Goal: Task Accomplishment & Management: Complete application form

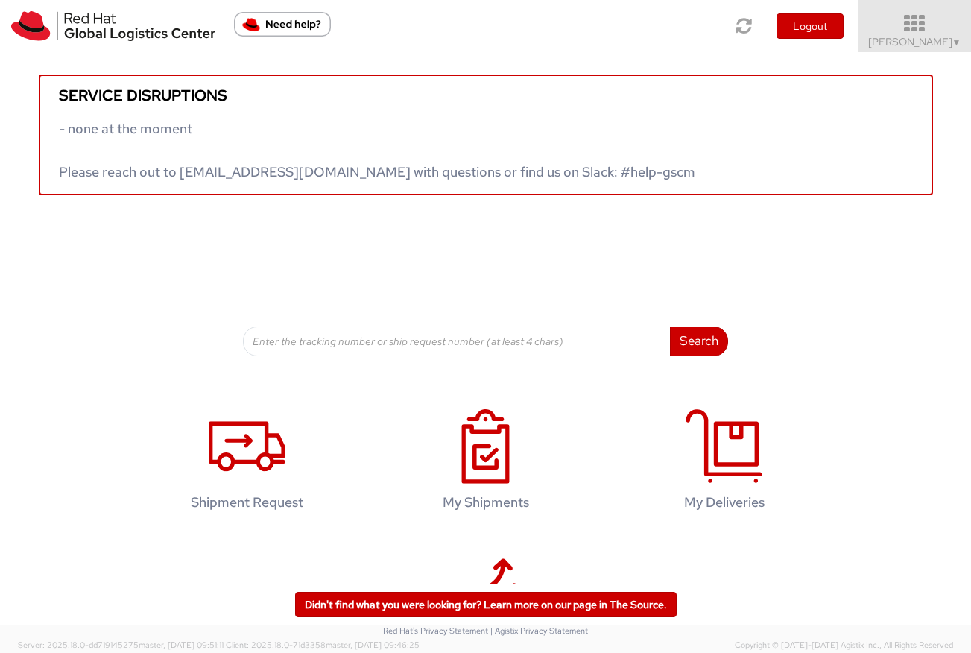
click at [883, 47] on span "kelley Glynn-Paulsen ▼" at bounding box center [914, 41] width 93 height 13
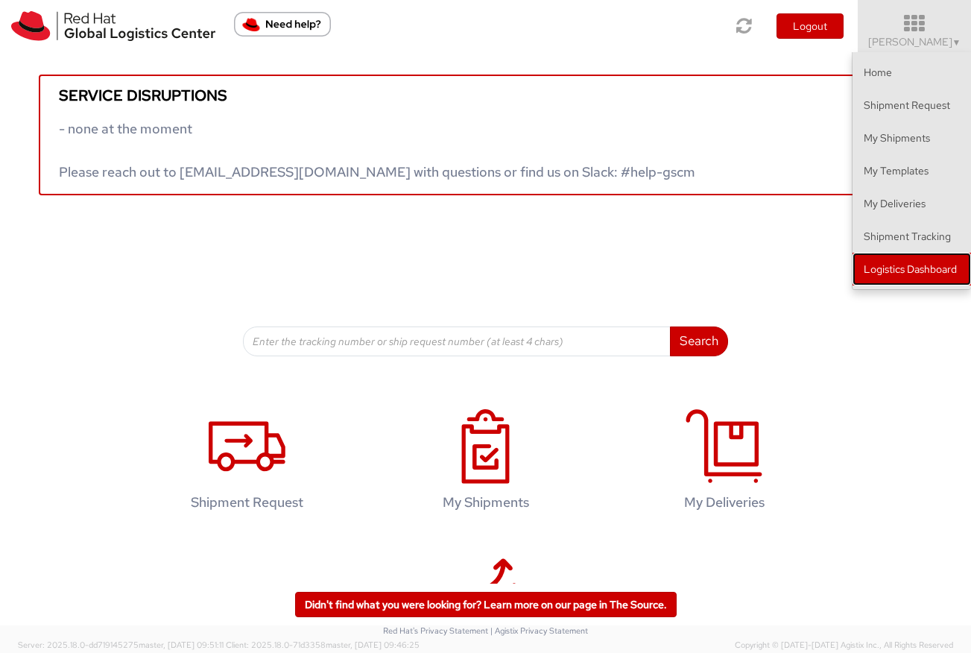
click at [882, 267] on link "Logistics Dashboard" at bounding box center [912, 269] width 119 height 33
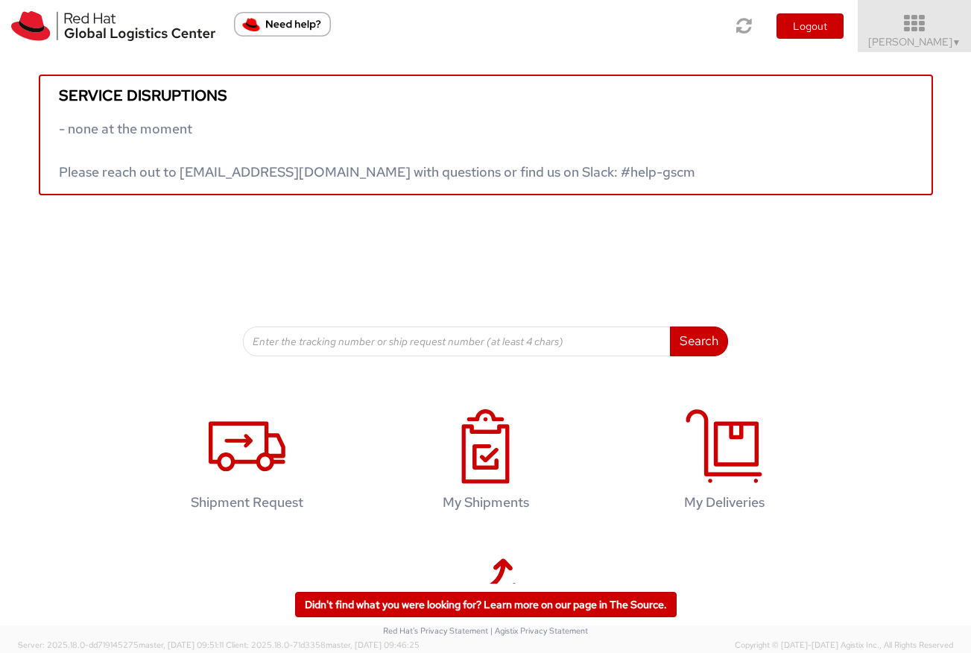
click at [868, 44] on span "kelley Glynn-Paulsen ▼" at bounding box center [914, 41] width 93 height 13
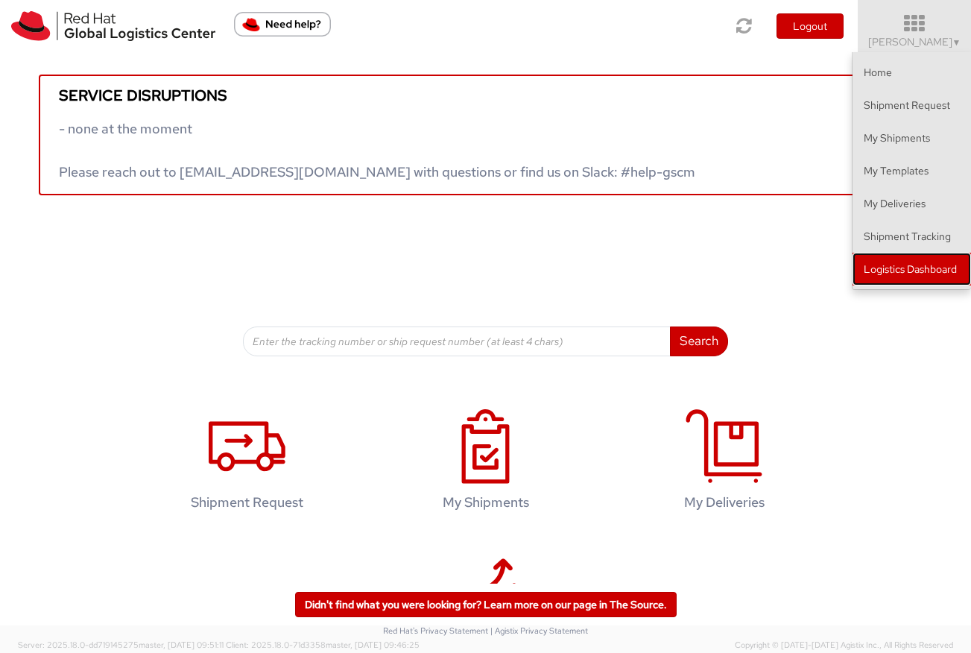
click at [892, 264] on link "Logistics Dashboard" at bounding box center [912, 269] width 119 height 33
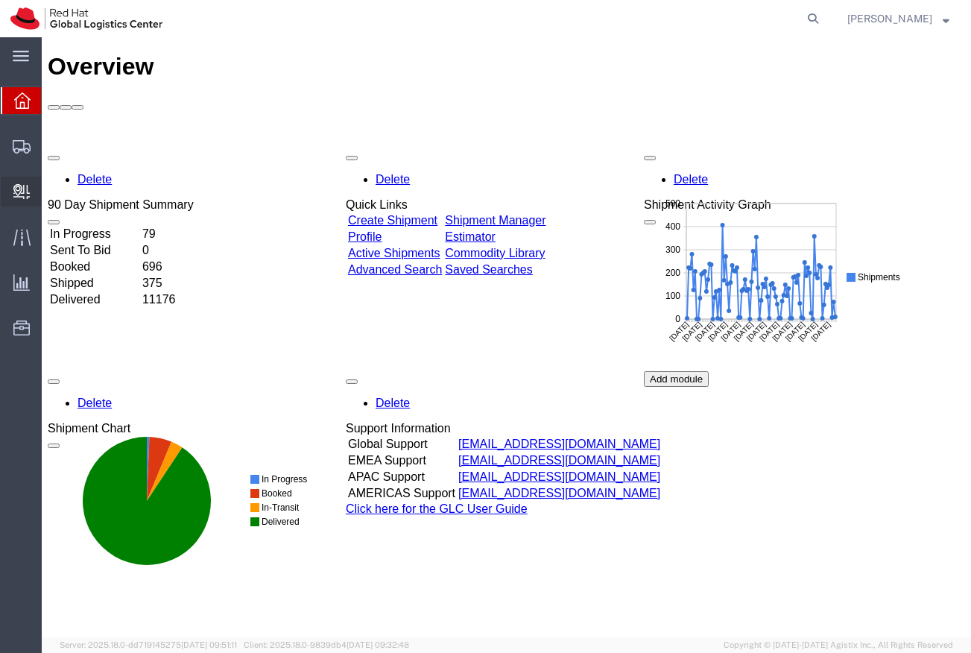
click at [0, 0] on span "Create Delivery" at bounding box center [0, 0] width 0 height 0
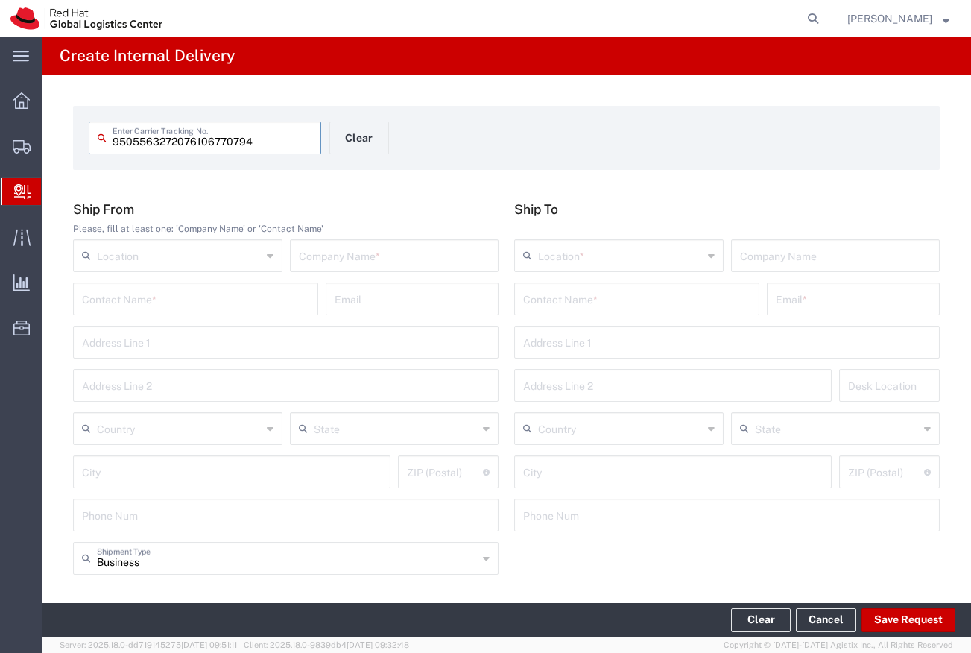
type input "9505563272076106770794"
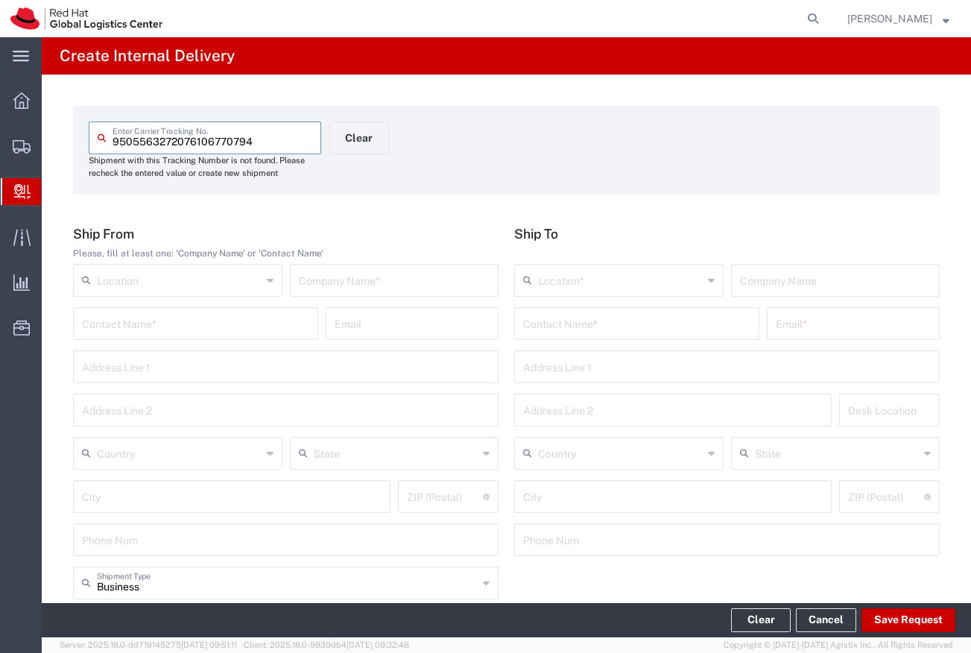
click at [300, 278] on input "text" at bounding box center [395, 279] width 192 height 26
type input "Muware house"
click at [590, 315] on input "text" at bounding box center [636, 322] width 227 height 26
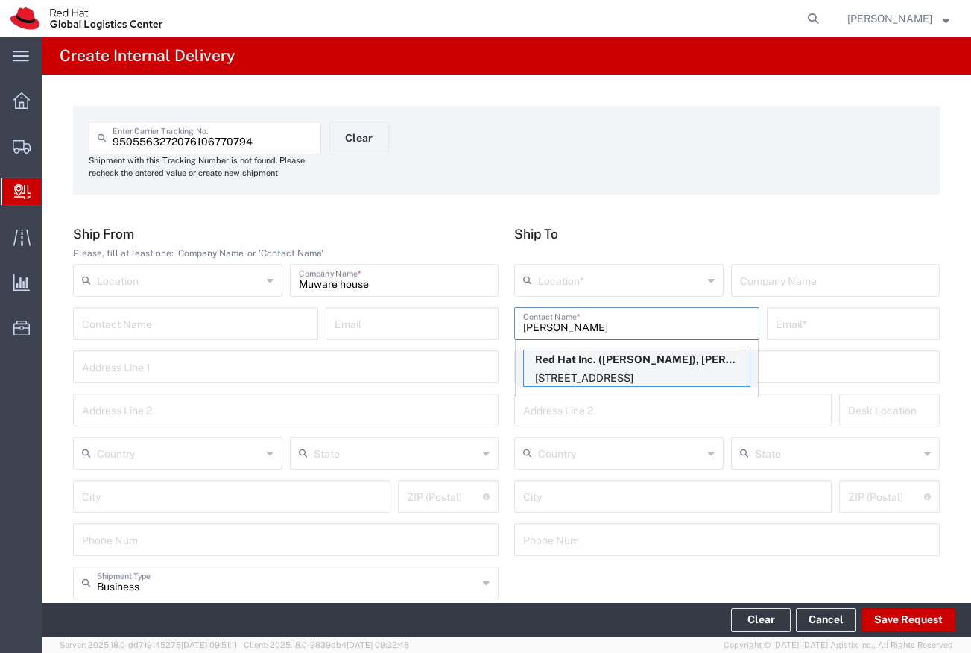
type input "[PERSON_NAME]"
click at [601, 360] on p "Red Hat Inc. (kelley Glynn-Paulsen), kglynnpa@redhat.com" at bounding box center [637, 359] width 226 height 19
type input "RH - Lowell"
type input "Red Hat Inc."
type input "kelley Glynn-Paulsen"
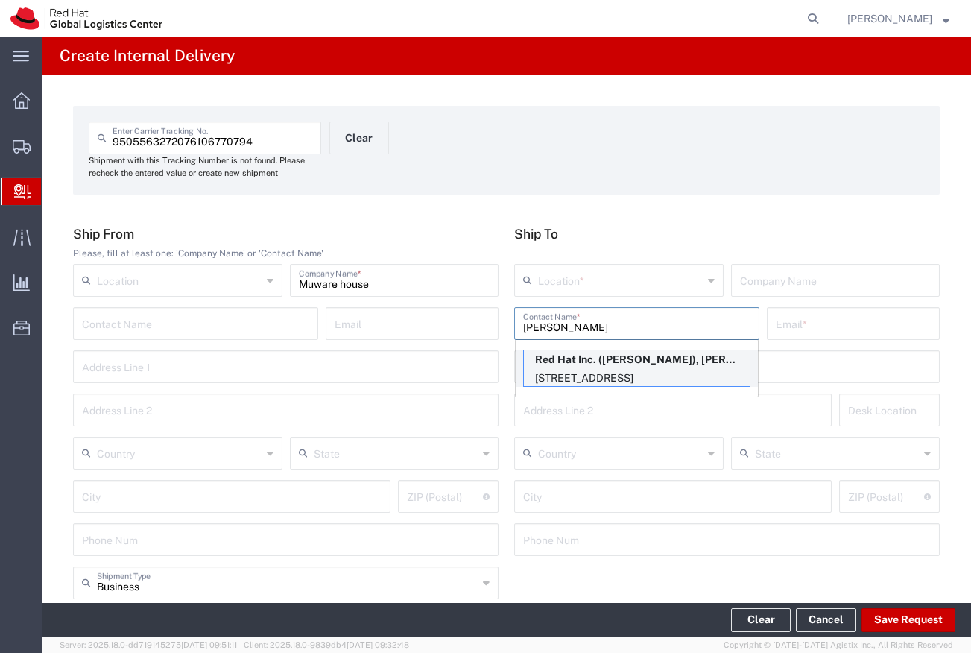
type input "kglynnpa@redhat.com"
type input "900 Chelmsford St"
type input "FLEX"
type input "United States"
type input "LOWELL"
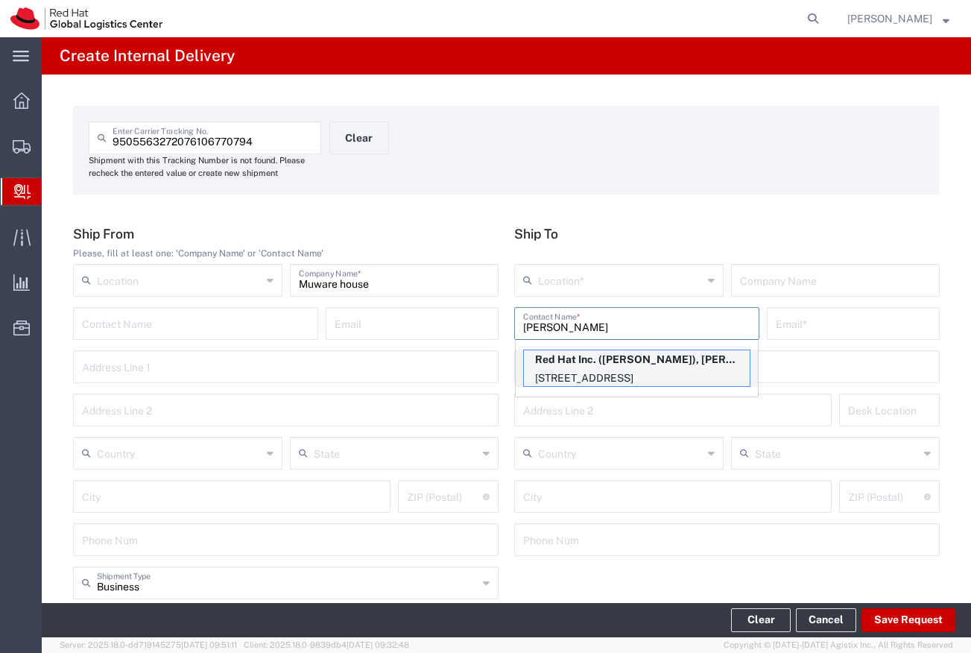
type input "01851"
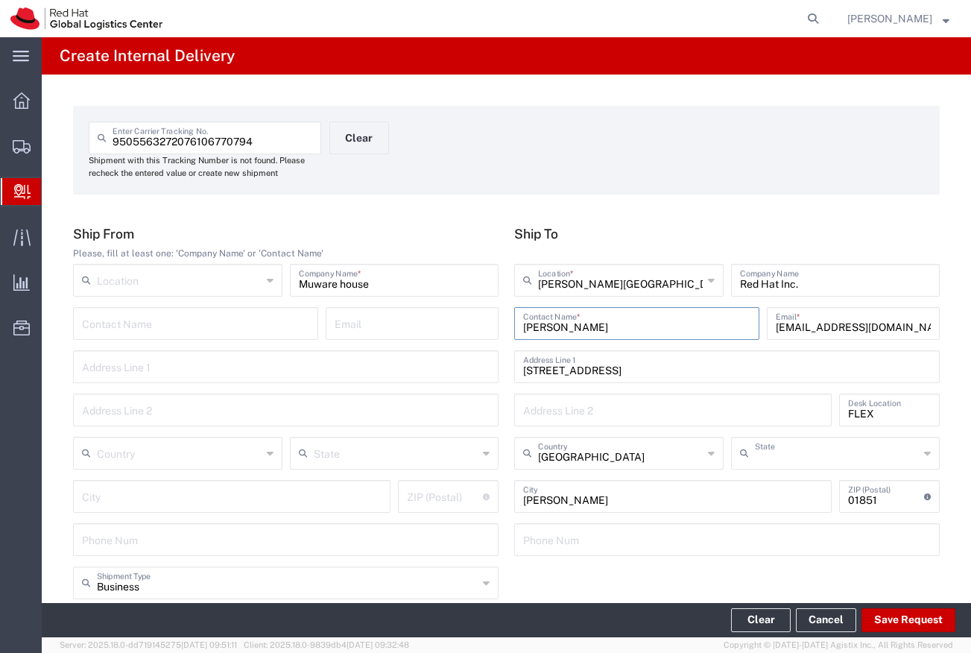
type input "Massachusetts"
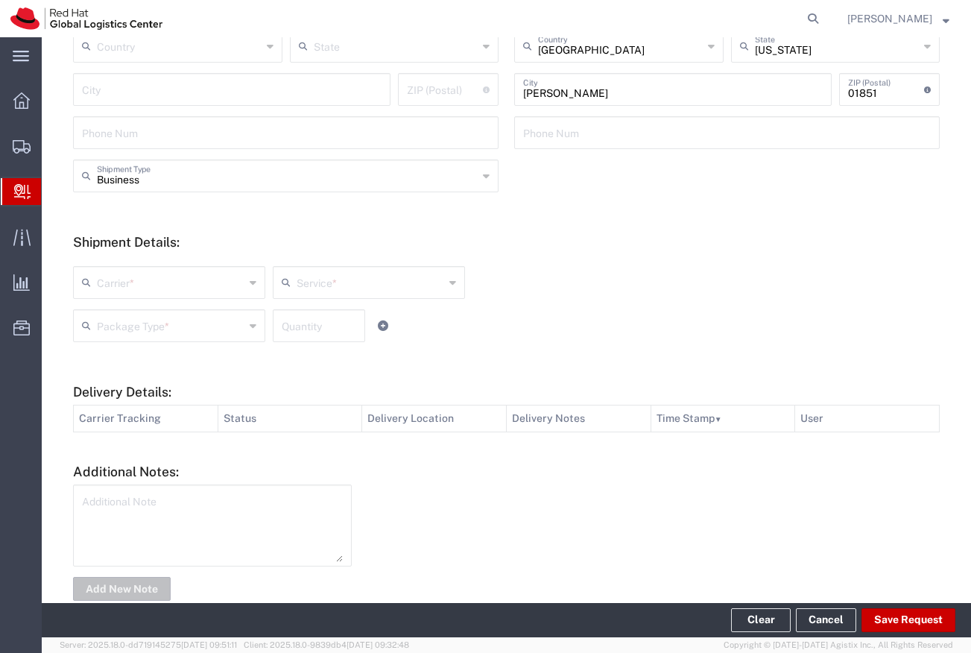
scroll to position [420, 0]
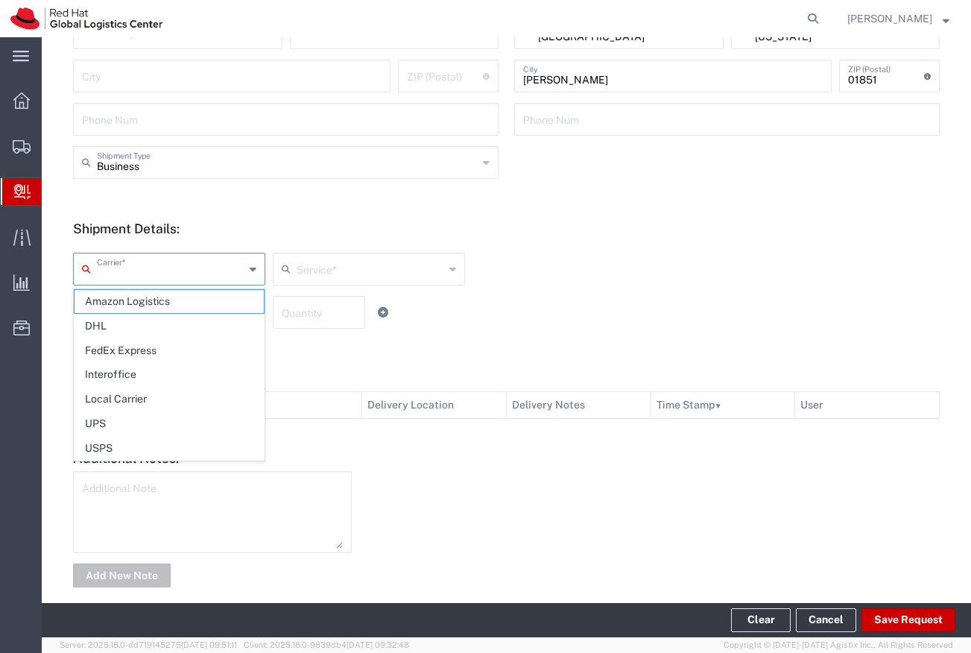
click at [217, 265] on input "text" at bounding box center [171, 268] width 148 height 26
click at [171, 441] on span "USPS" at bounding box center [169, 448] width 189 height 23
type input "USPS"
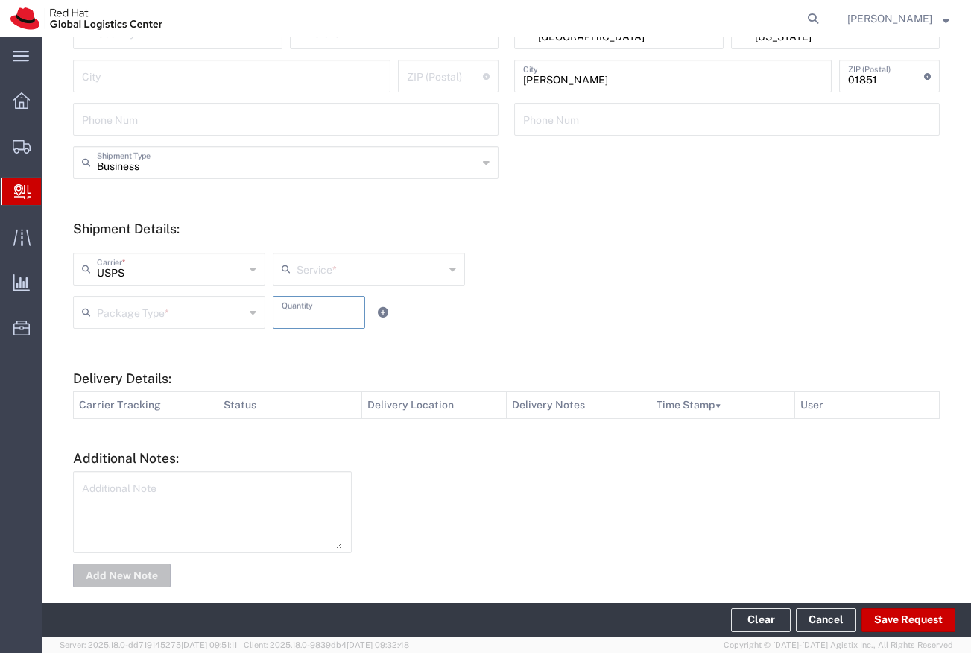
click at [294, 313] on input "number" at bounding box center [319, 311] width 75 height 26
type input "1"
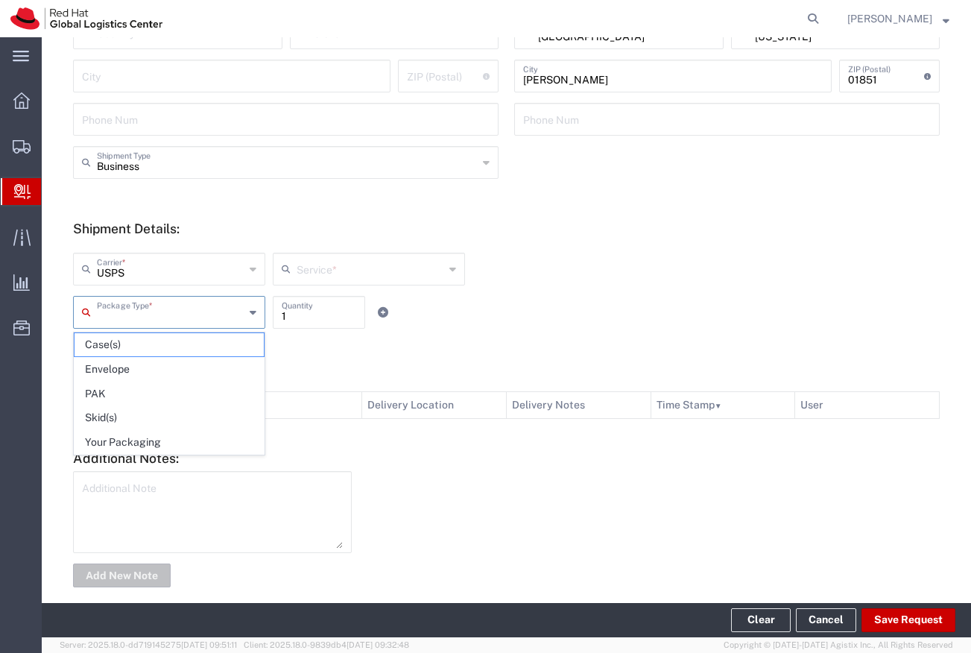
click at [220, 309] on input "text" at bounding box center [171, 311] width 148 height 26
click at [191, 437] on span "Your Packaging" at bounding box center [169, 442] width 189 height 23
type input "Your Packaging"
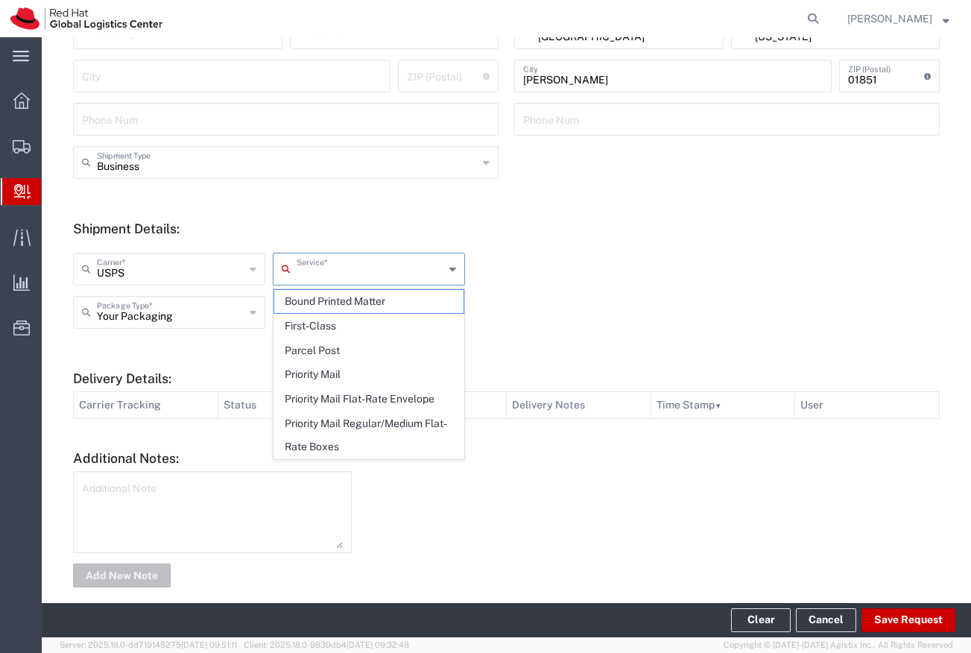
click at [308, 273] on input "text" at bounding box center [371, 268] width 148 height 26
click at [312, 366] on span "Priority Mail" at bounding box center [368, 374] width 189 height 23
type input "Priority Mail"
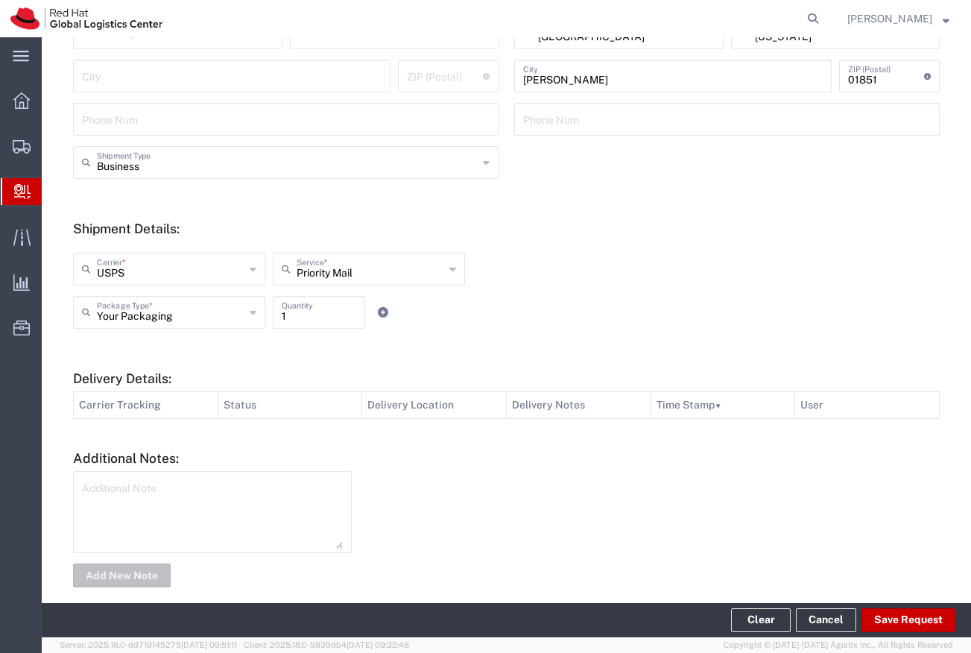
click at [291, 317] on input "1" at bounding box center [319, 311] width 75 height 26
type input "2"
click at [883, 619] on button "Save Request" at bounding box center [909, 620] width 94 height 24
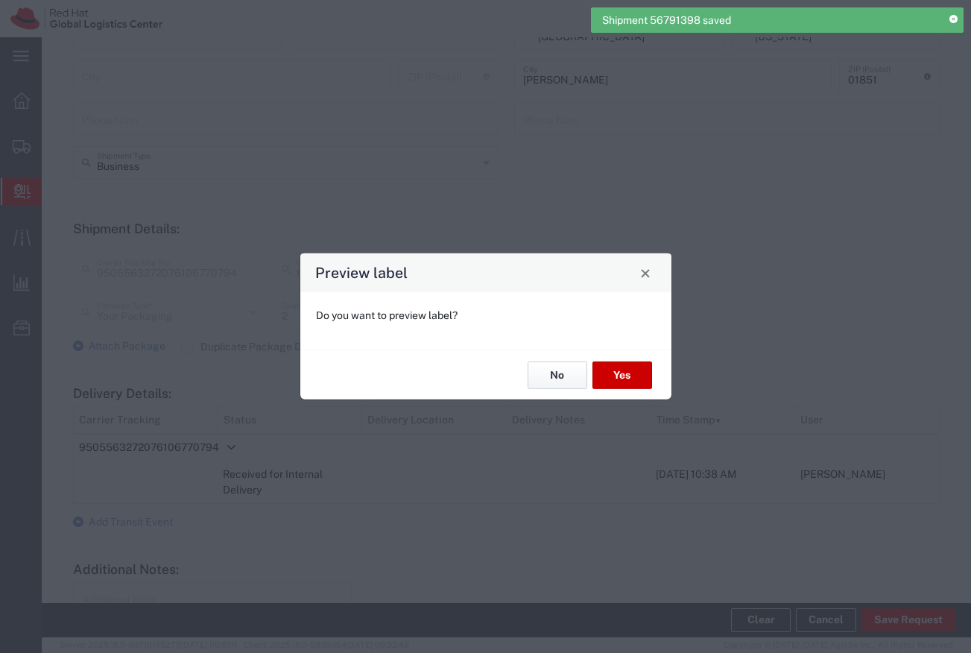
click at [571, 376] on button "No" at bounding box center [558, 375] width 60 height 28
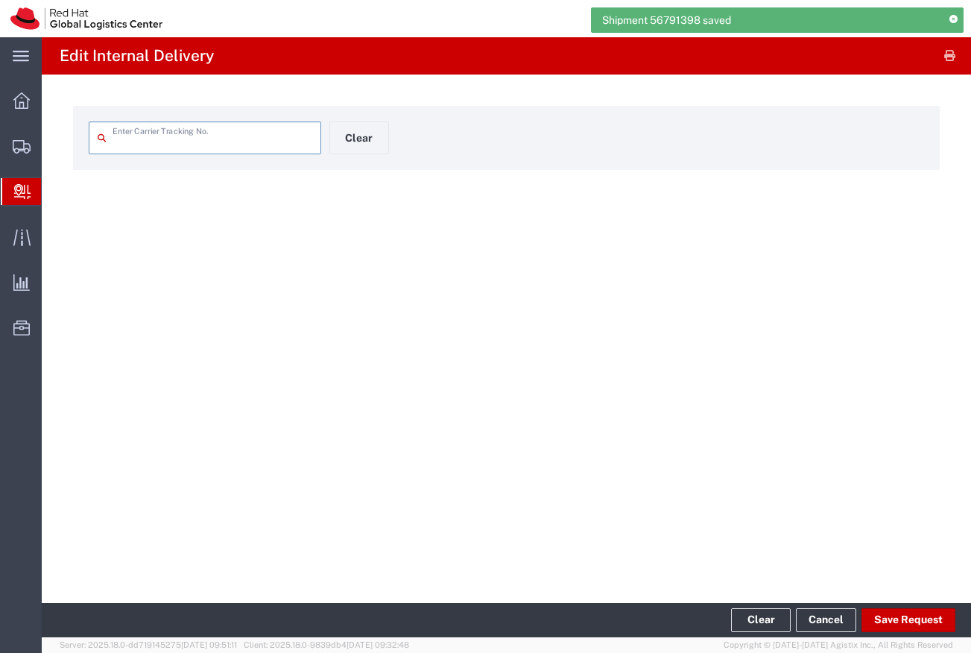
type input "9505563272076106770794"
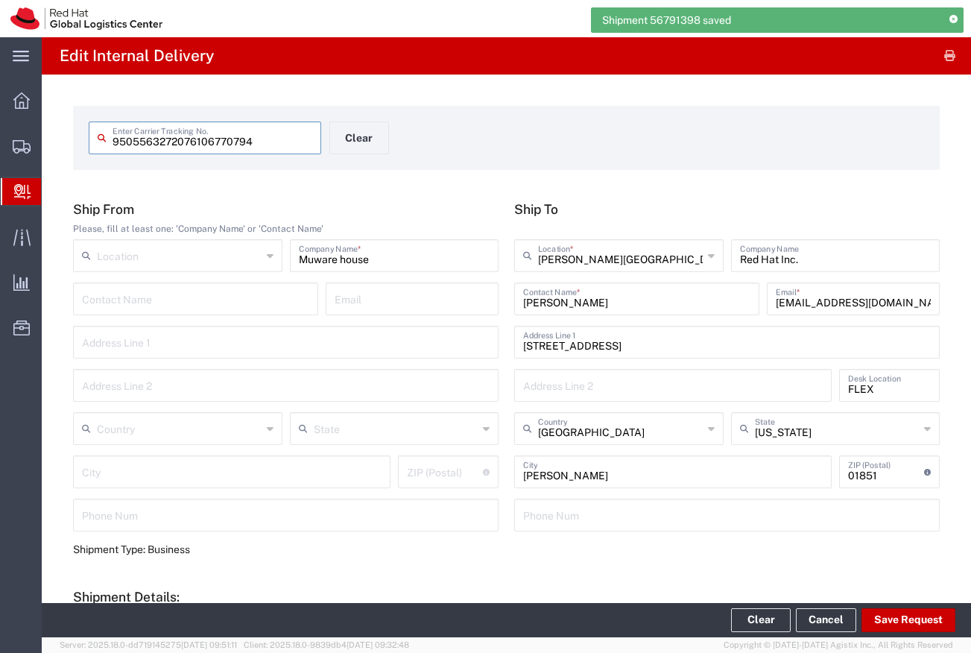
type input "Priority Mail"
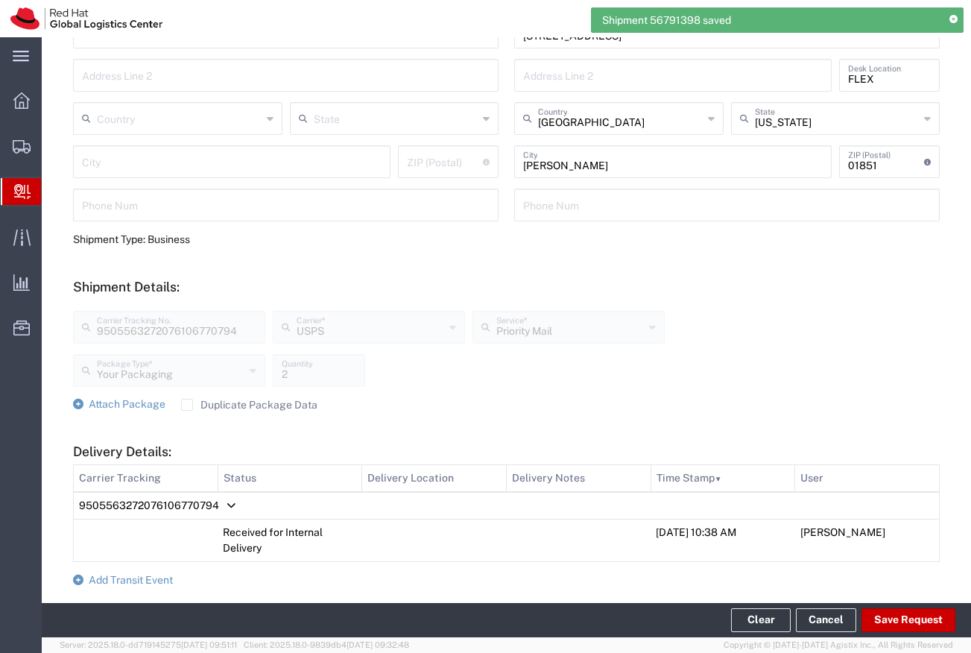
scroll to position [497, 0]
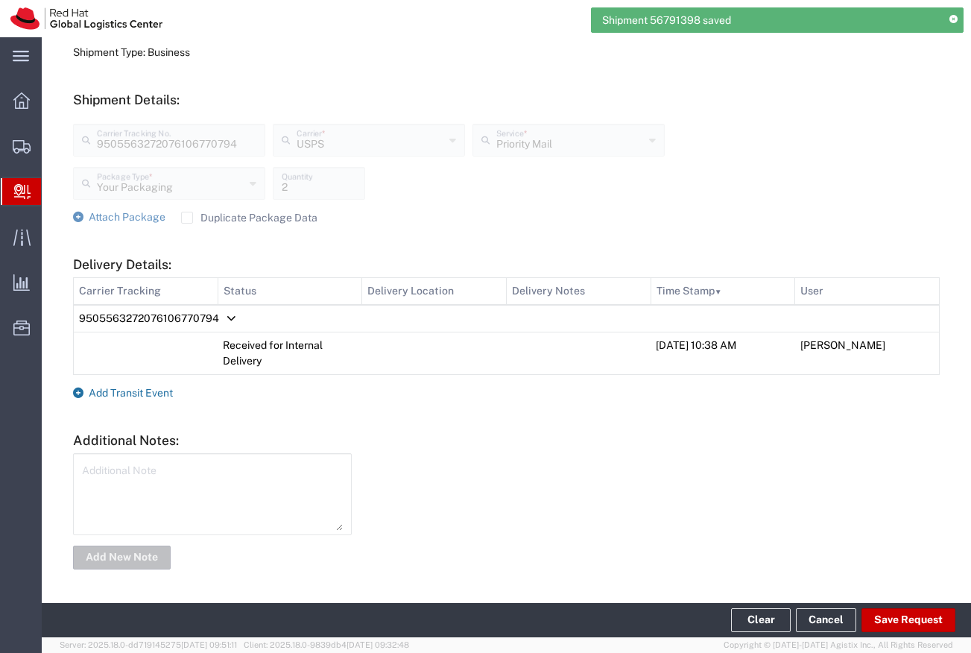
click at [154, 394] on span "Add Transit Event" at bounding box center [131, 393] width 84 height 12
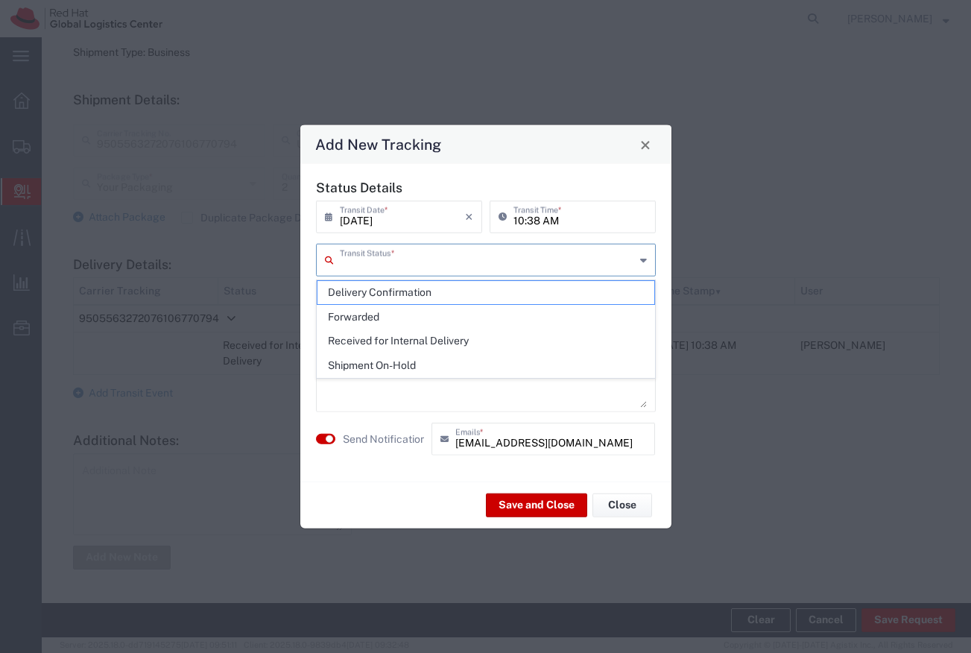
click at [393, 261] on input "text" at bounding box center [487, 259] width 295 height 26
click at [405, 292] on span "Delivery Confirmation" at bounding box center [485, 292] width 337 height 23
type input "Delivery Confirmation"
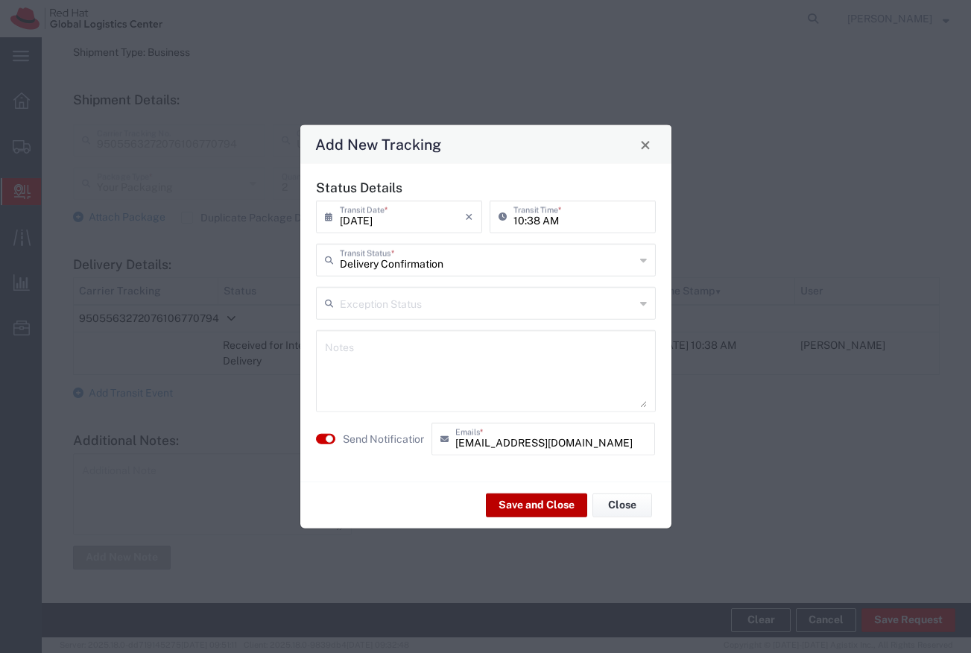
click at [499, 505] on button "Save and Close" at bounding box center [536, 505] width 101 height 24
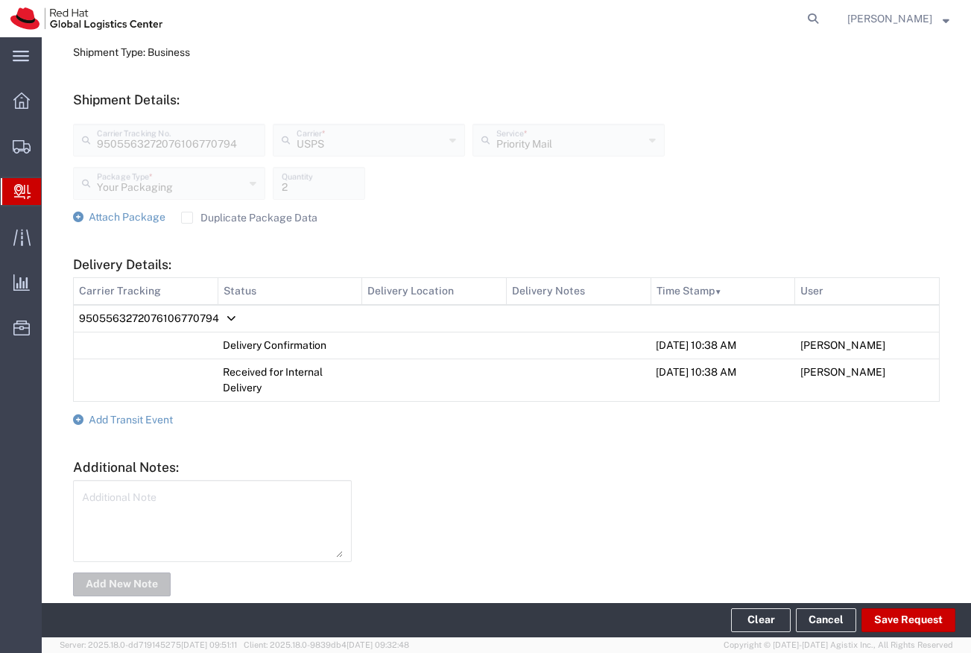
scroll to position [0, 0]
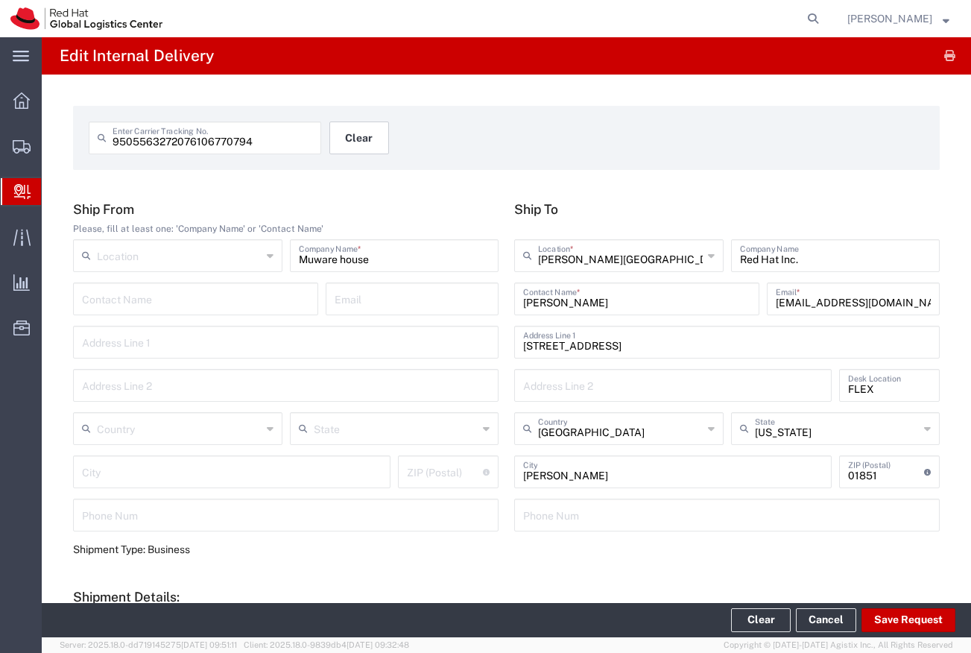
click at [358, 139] on button "Clear" at bounding box center [359, 137] width 60 height 33
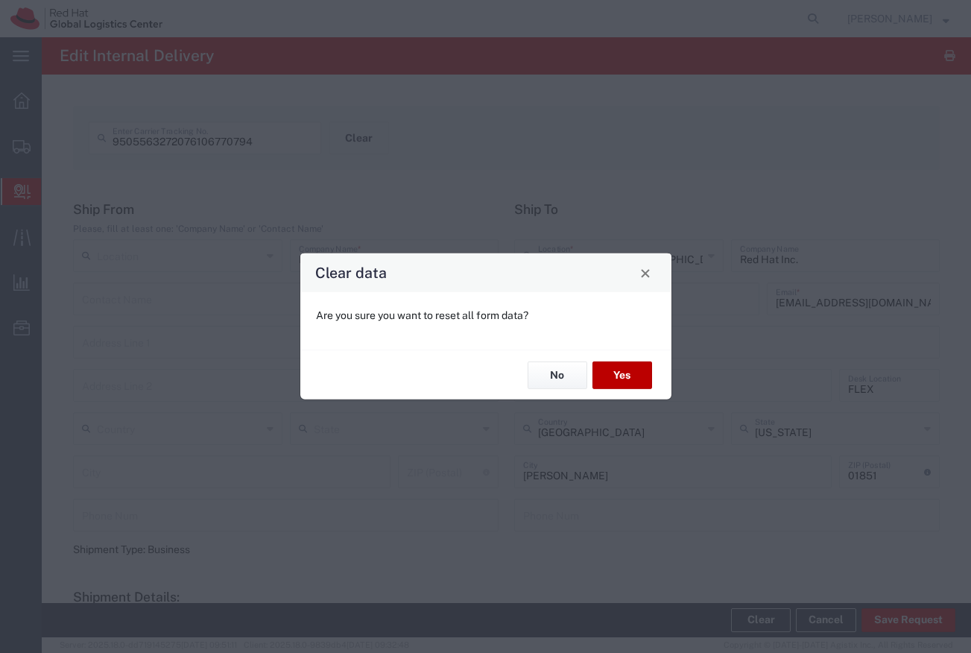
click at [604, 373] on button "Yes" at bounding box center [623, 375] width 60 height 28
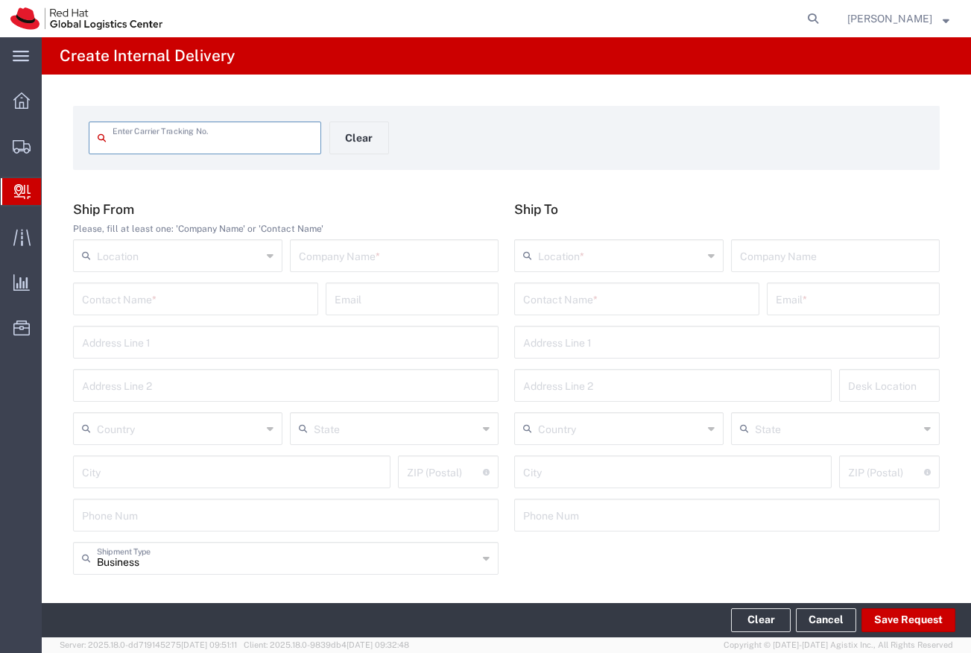
click at [462, 103] on div "Enter Carrier Tracking No. Clear Ship From Please, fill at least one: 'Company …" at bounding box center [506, 546] width 929 height 943
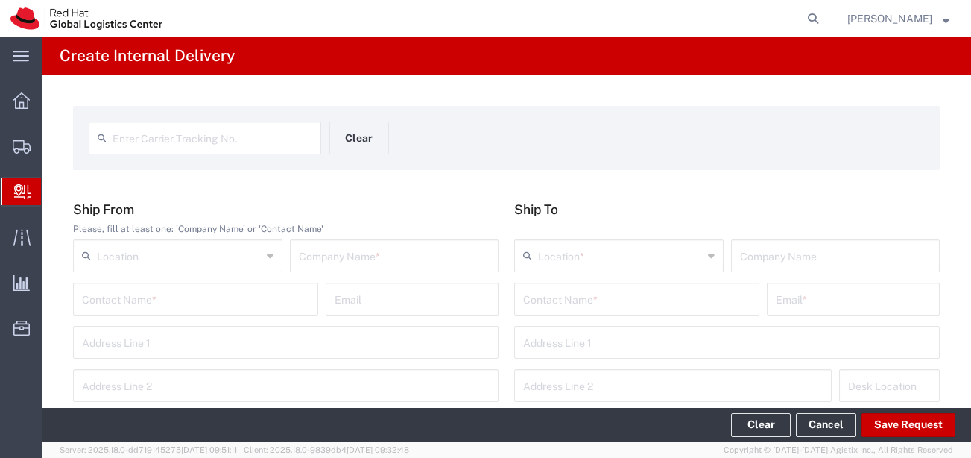
click at [244, 139] on input "text" at bounding box center [213, 137] width 200 height 26
type input "393016328326"
click at [344, 261] on input "text" at bounding box center [395, 254] width 192 height 26
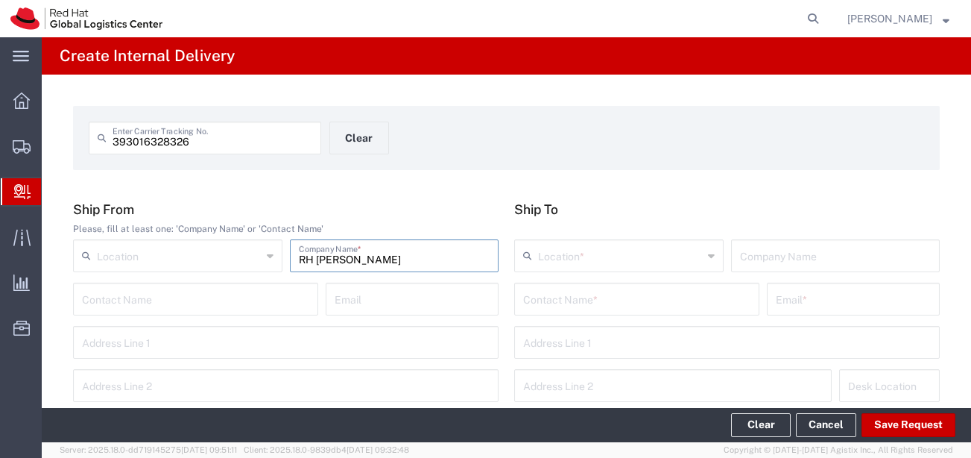
type input "RH Jody Hunt"
click at [529, 301] on input "text" at bounding box center [636, 298] width 227 height 26
type input "K"
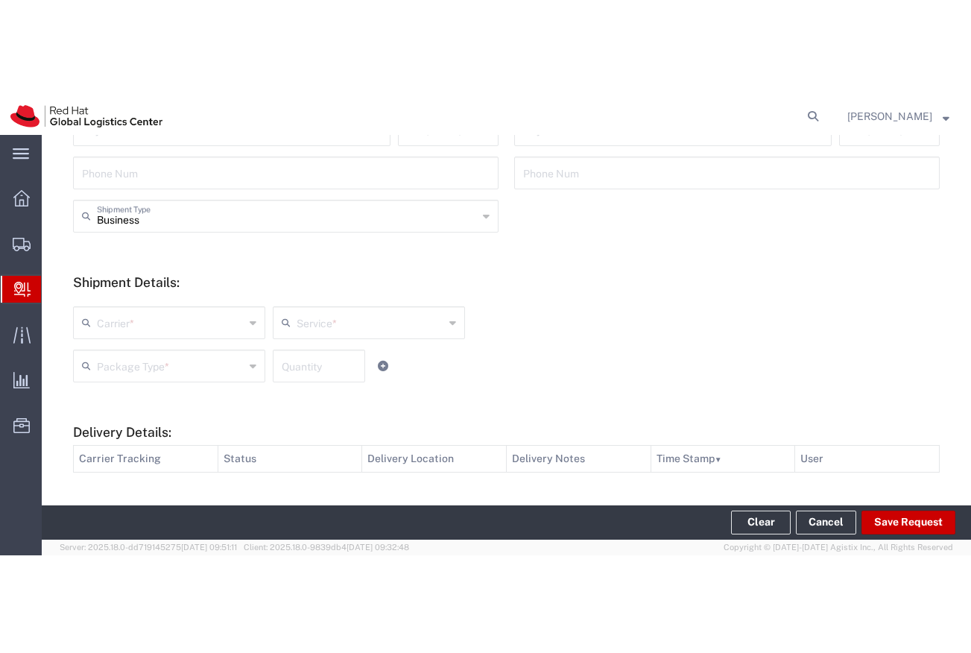
scroll to position [414, 0]
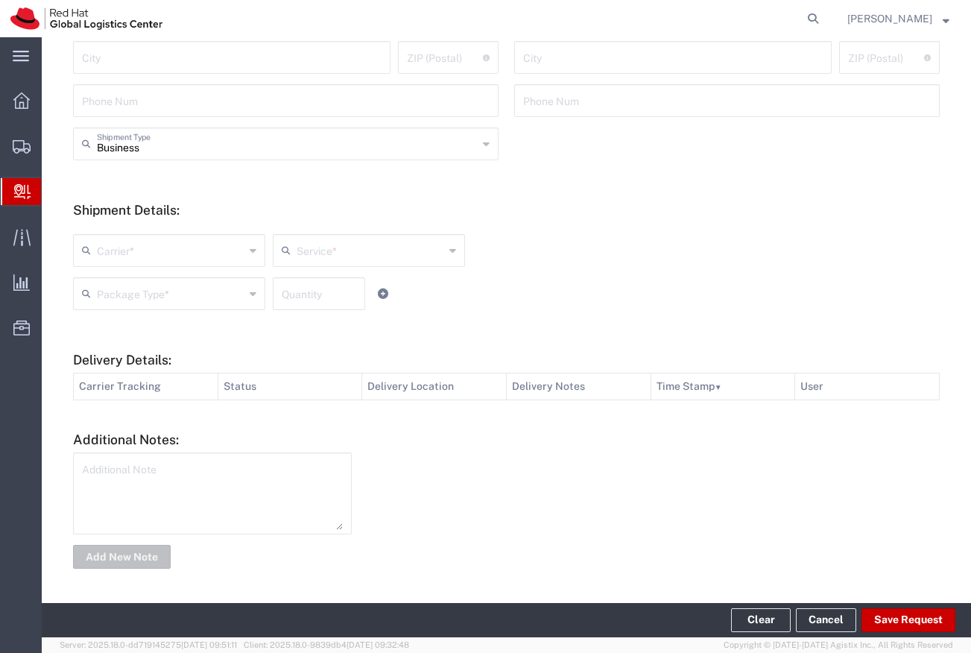
click at [316, 204] on h5 "Shipment Details:" at bounding box center [506, 210] width 867 height 16
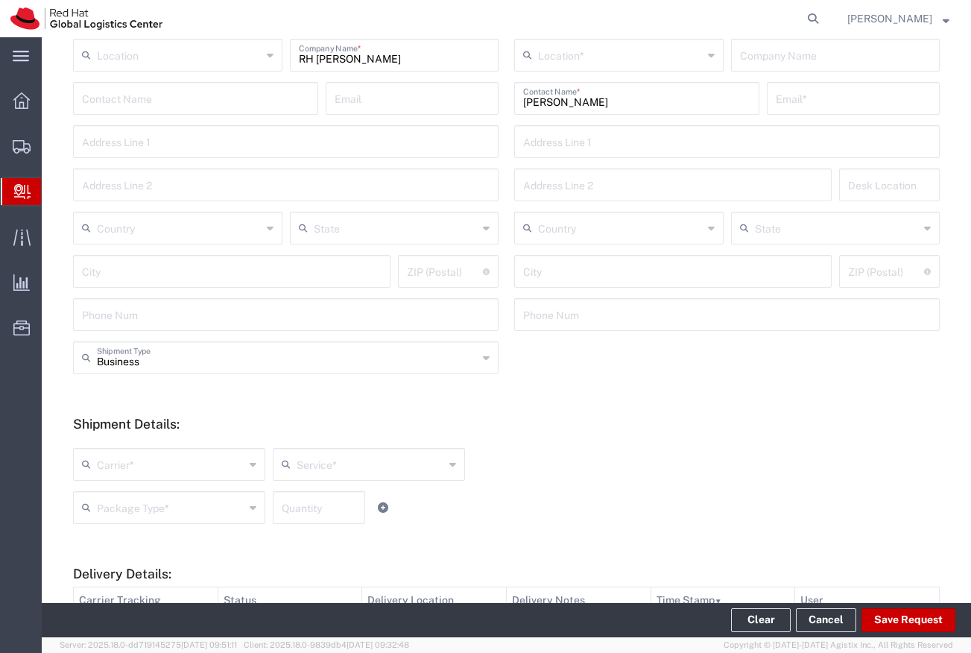
scroll to position [0, 0]
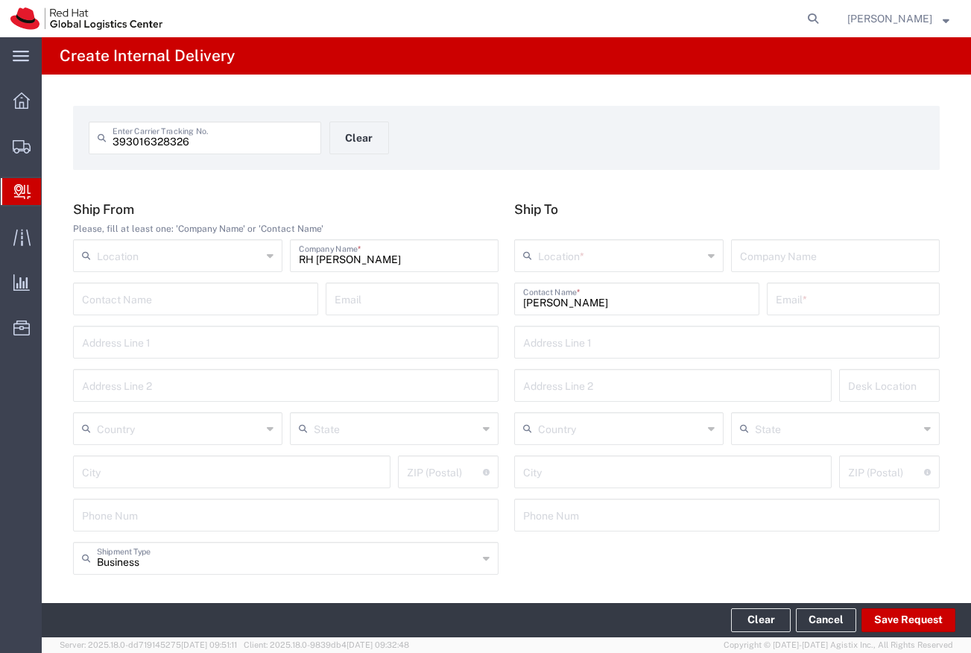
click at [610, 312] on div "Kelley Contact Name *" at bounding box center [636, 298] width 245 height 33
type input "K"
type input "Kelley"
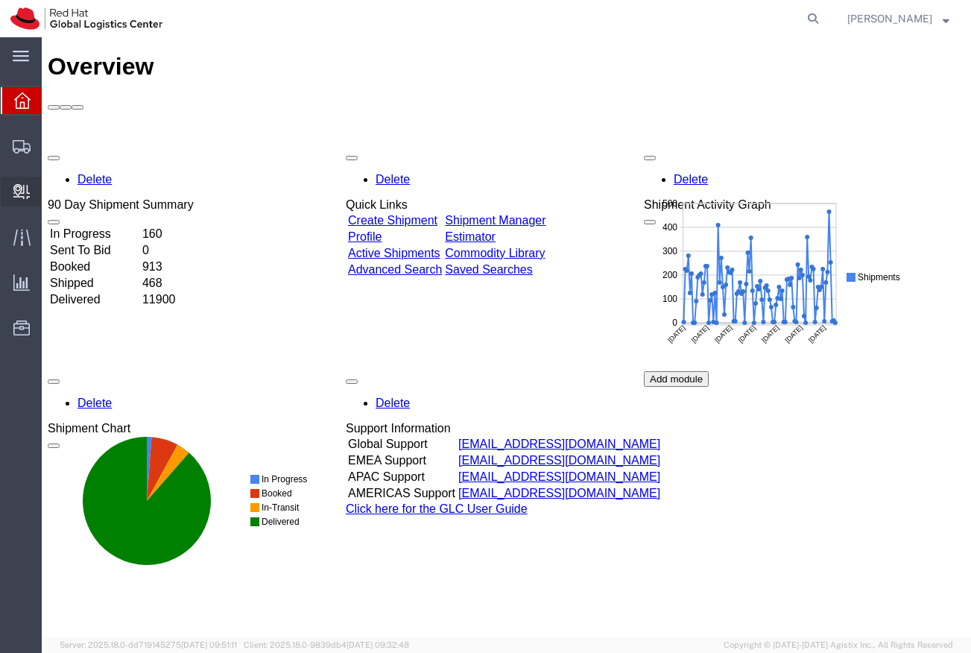
click at [0, 0] on span "Create Delivery" at bounding box center [0, 0] width 0 height 0
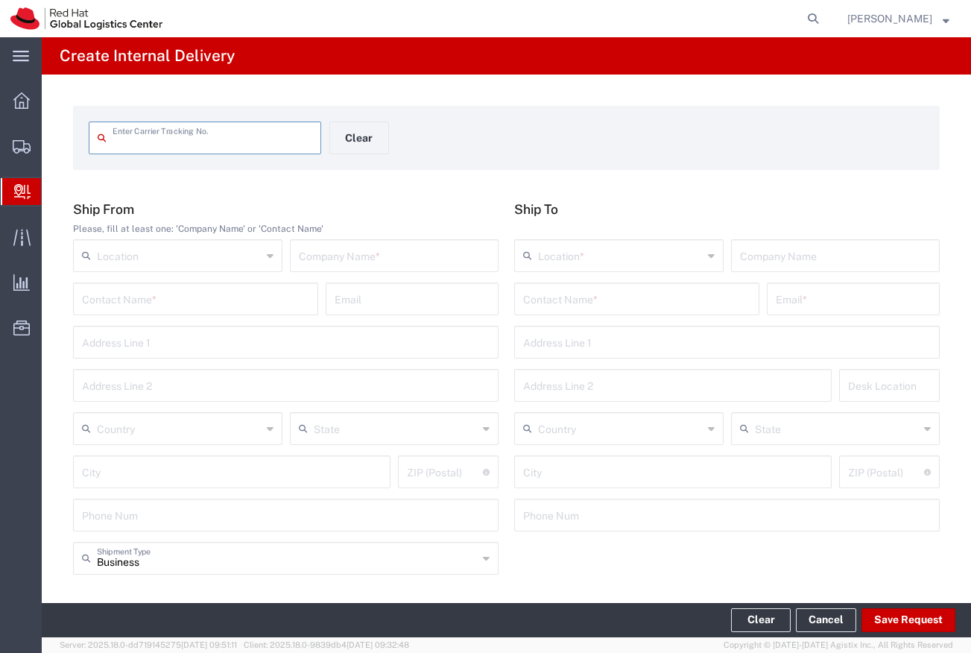
click at [192, 144] on input "text" at bounding box center [213, 137] width 200 height 26
type input "393016328326"
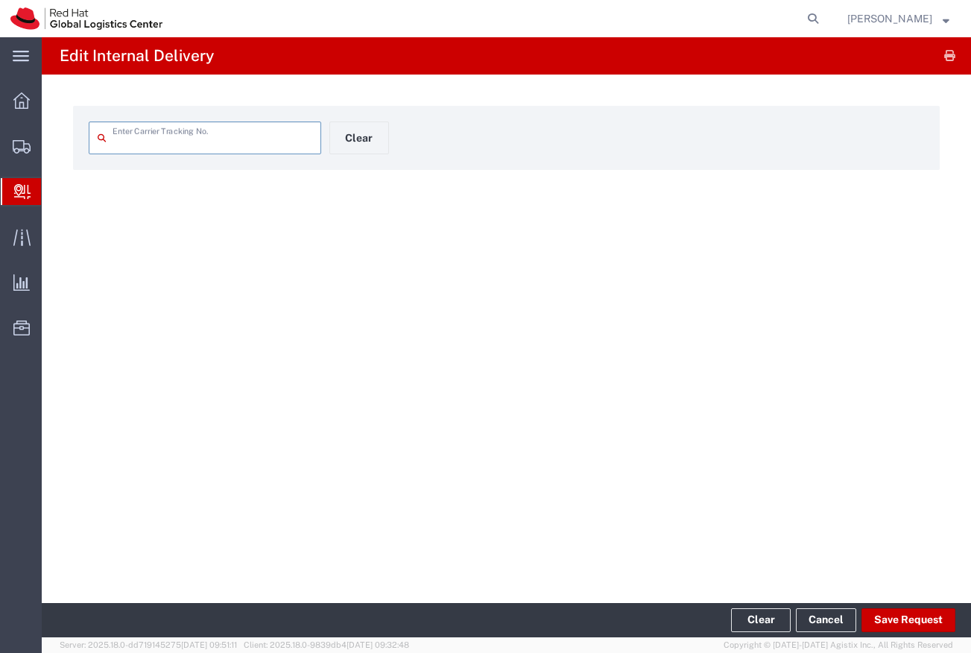
type input "393016328326"
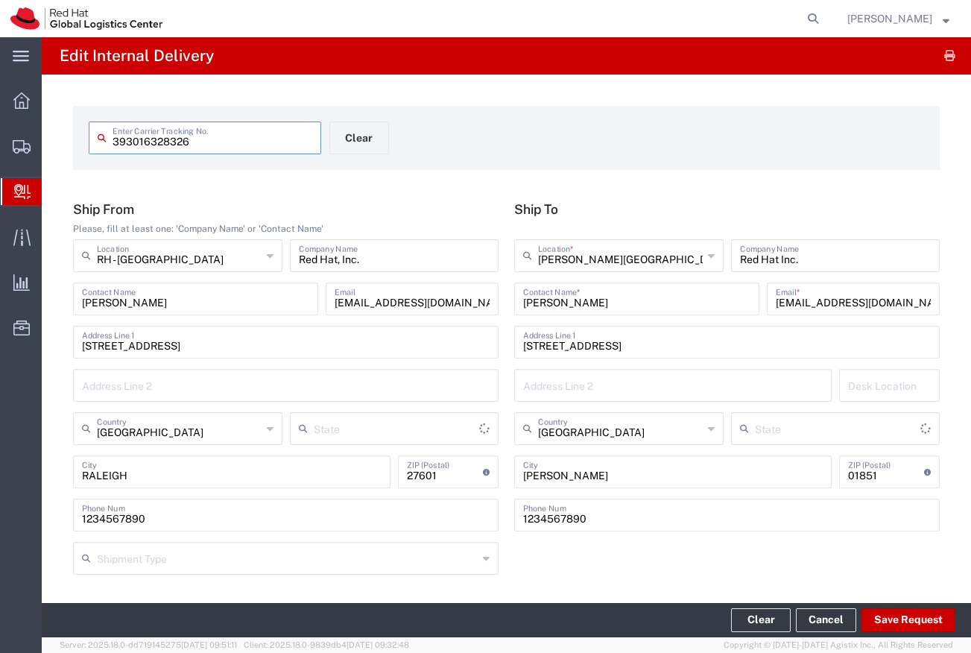
type input "North Carolina"
type input "Your Packaging"
type input "Massachusetts"
type input "Ground"
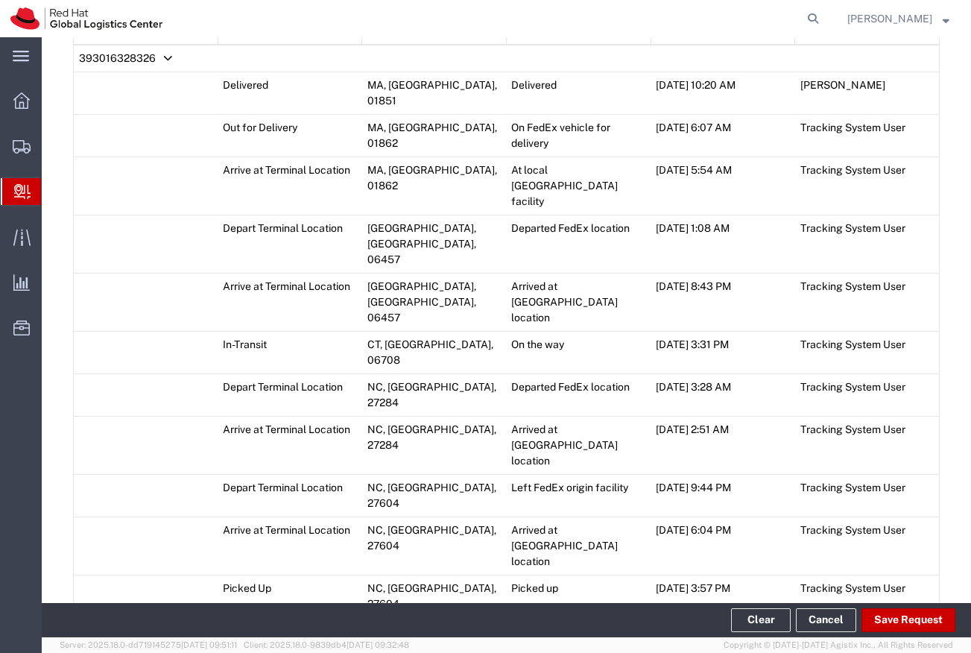
scroll to position [883, 0]
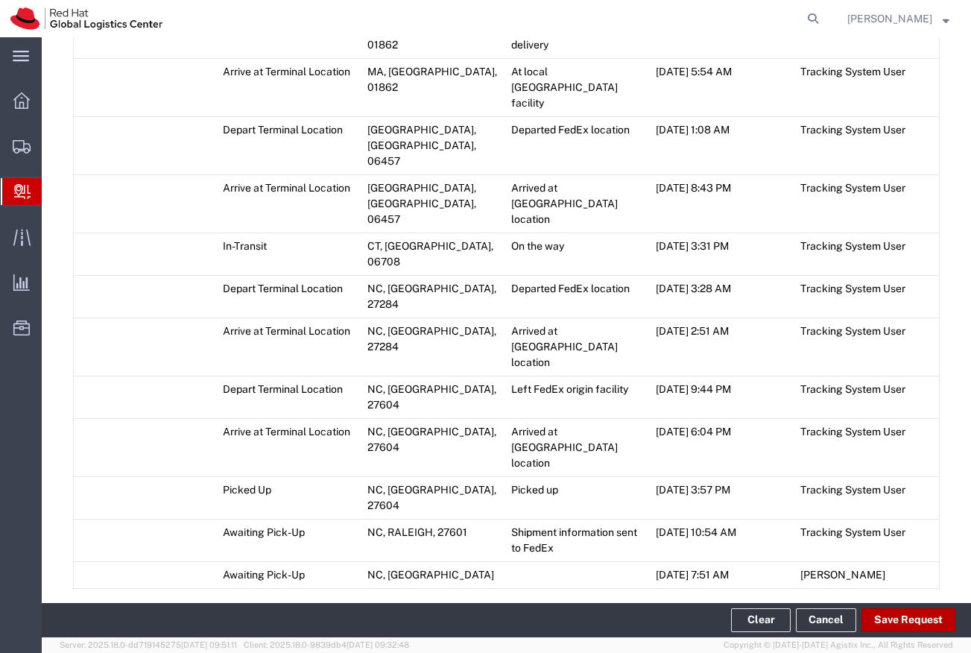
click at [875, 622] on button "Save Request" at bounding box center [909, 620] width 94 height 24
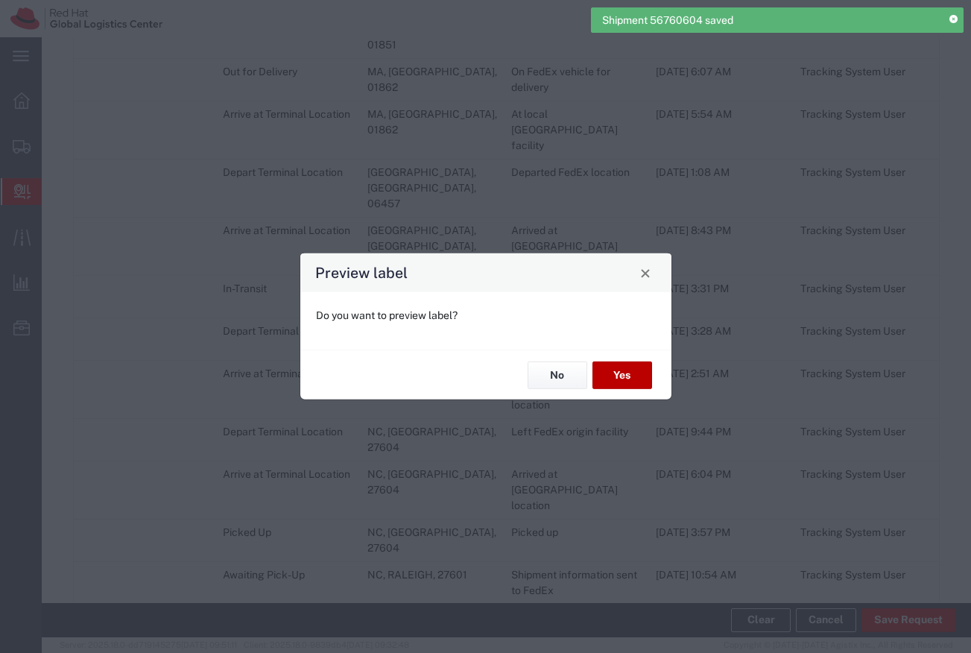
click at [616, 382] on button "Yes" at bounding box center [623, 375] width 60 height 28
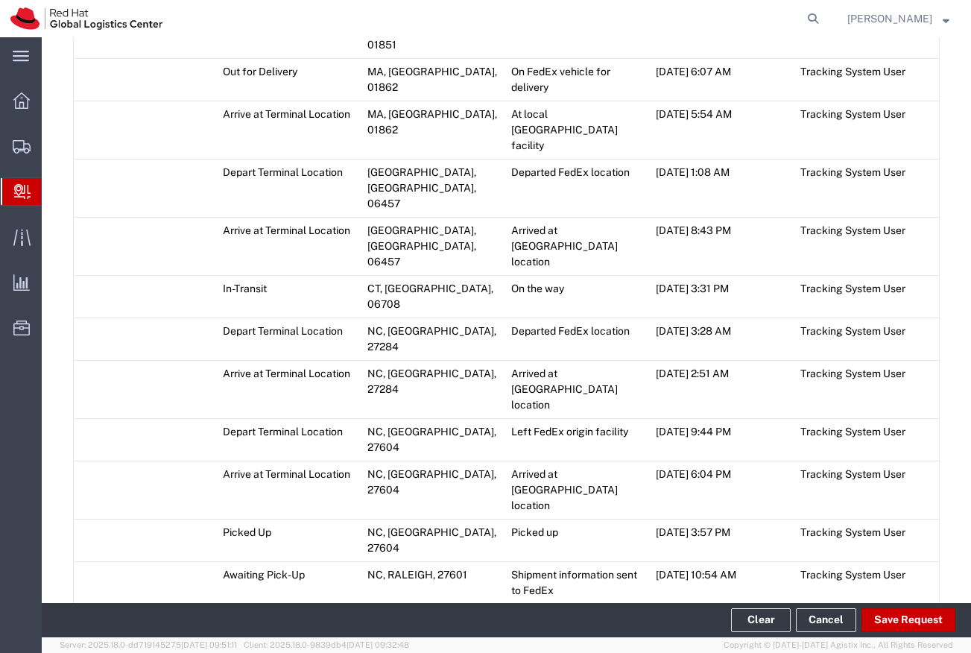
click at [141, 643] on span "Add Transit Event" at bounding box center [131, 649] width 84 height 12
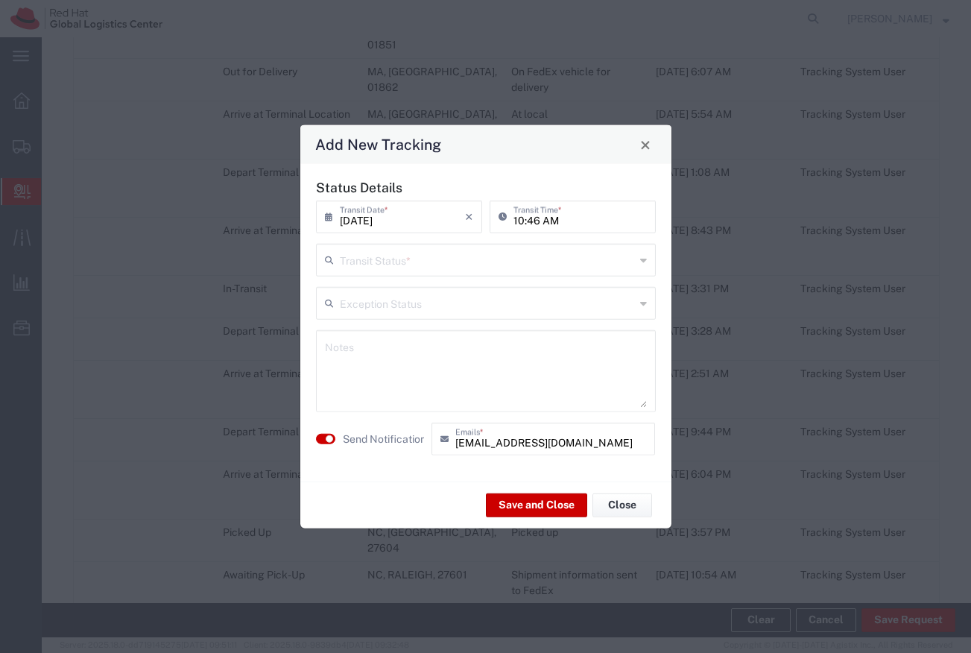
click at [406, 263] on input "text" at bounding box center [487, 259] width 295 height 26
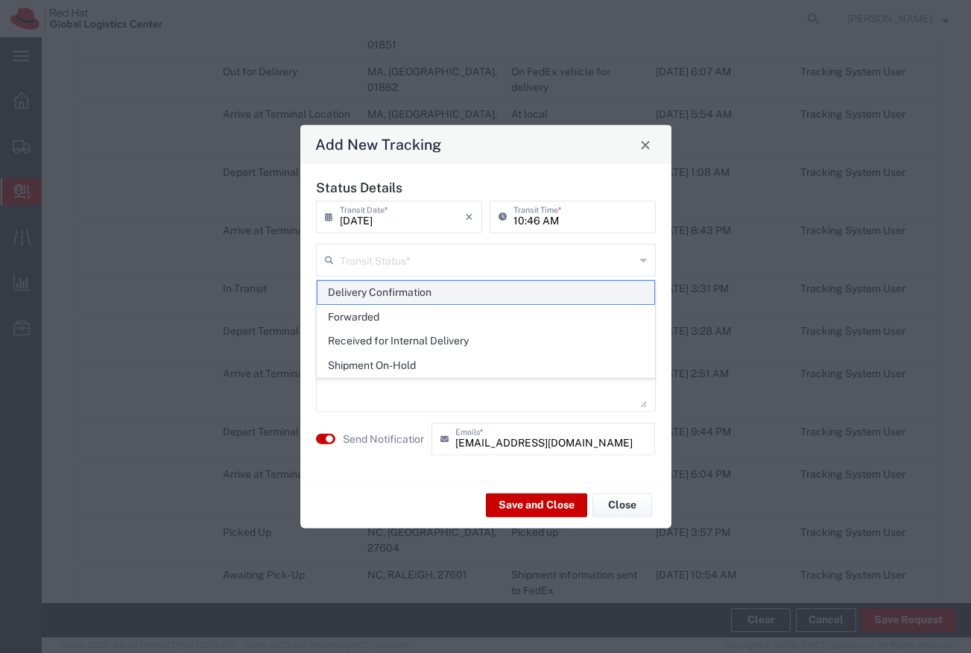
click at [407, 288] on span "Delivery Confirmation" at bounding box center [485, 292] width 337 height 23
type input "Delivery Confirmation"
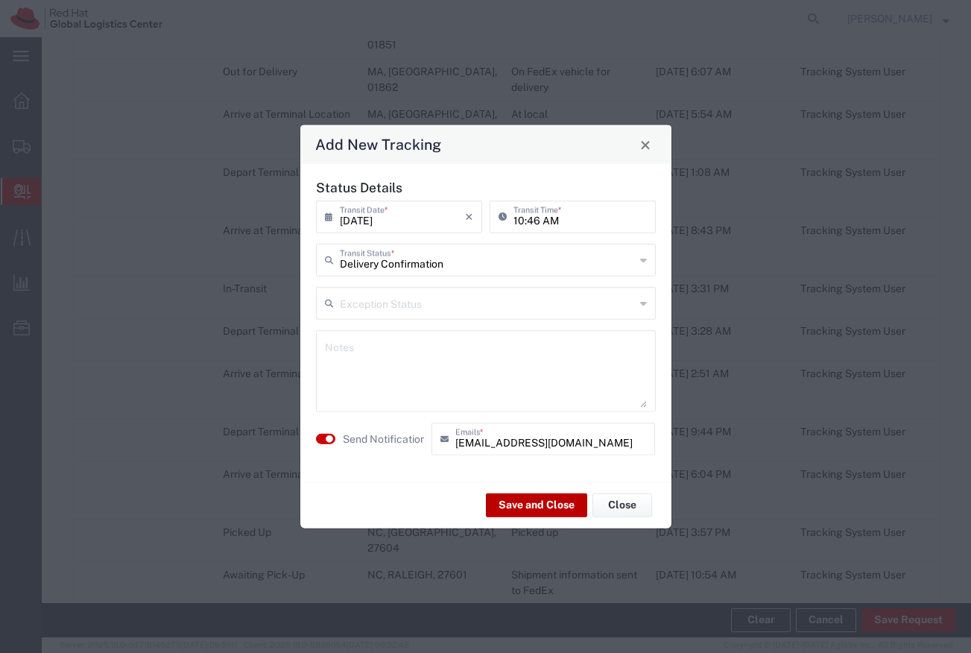
click at [499, 508] on button "Save and Close" at bounding box center [536, 505] width 101 height 24
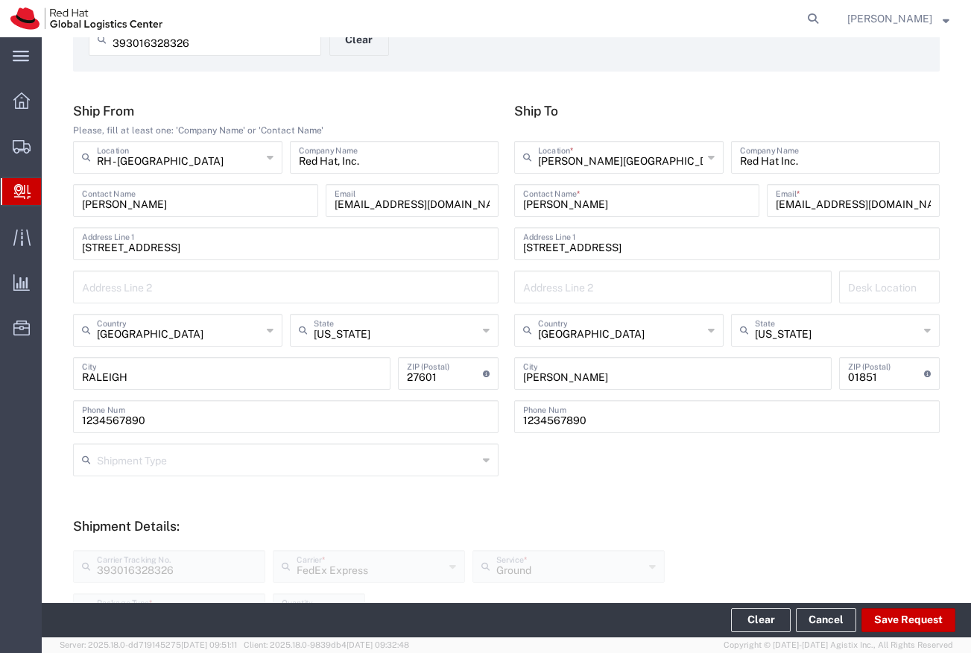
scroll to position [0, 0]
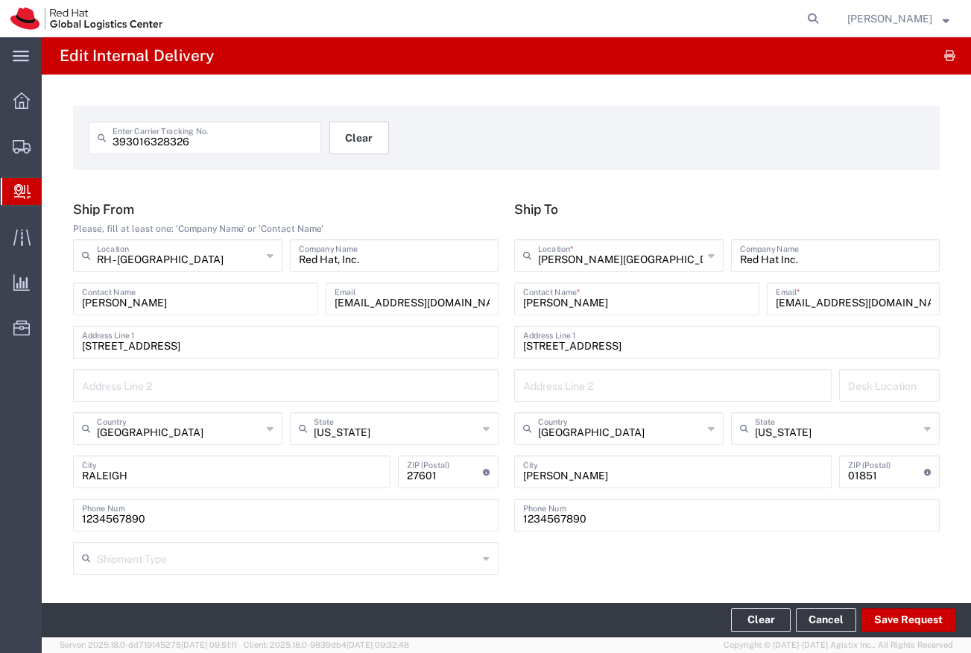
click at [377, 138] on button "Clear" at bounding box center [359, 137] width 60 height 33
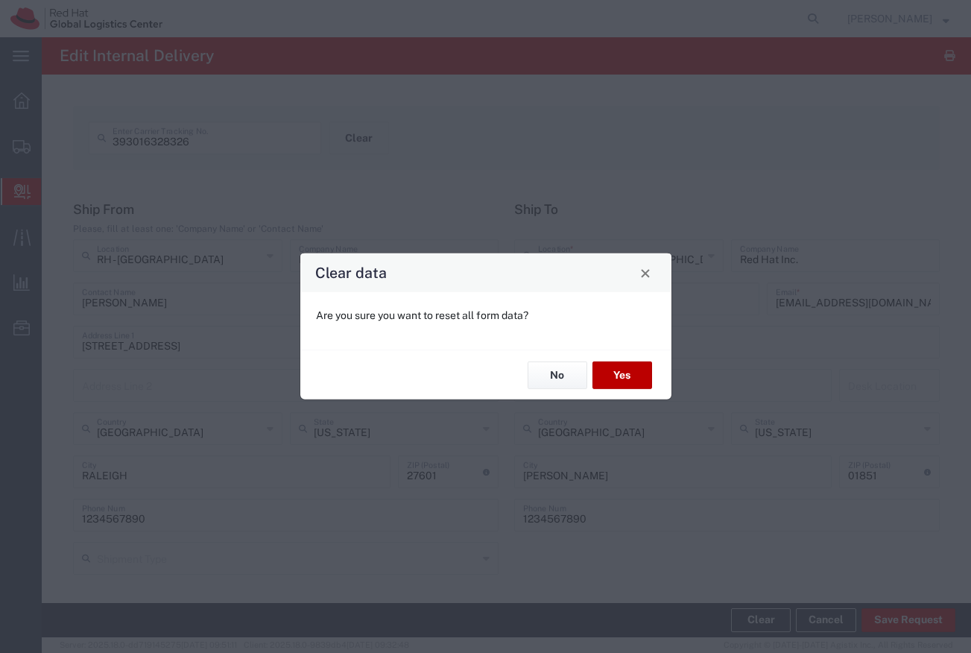
click at [598, 376] on button "Yes" at bounding box center [623, 375] width 60 height 28
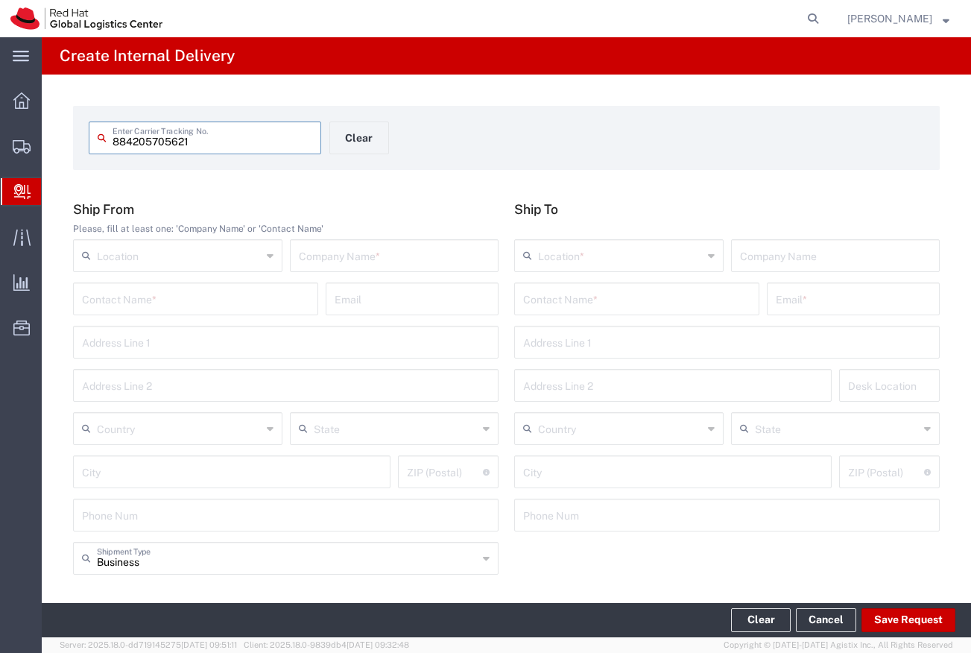
type input "884205705621"
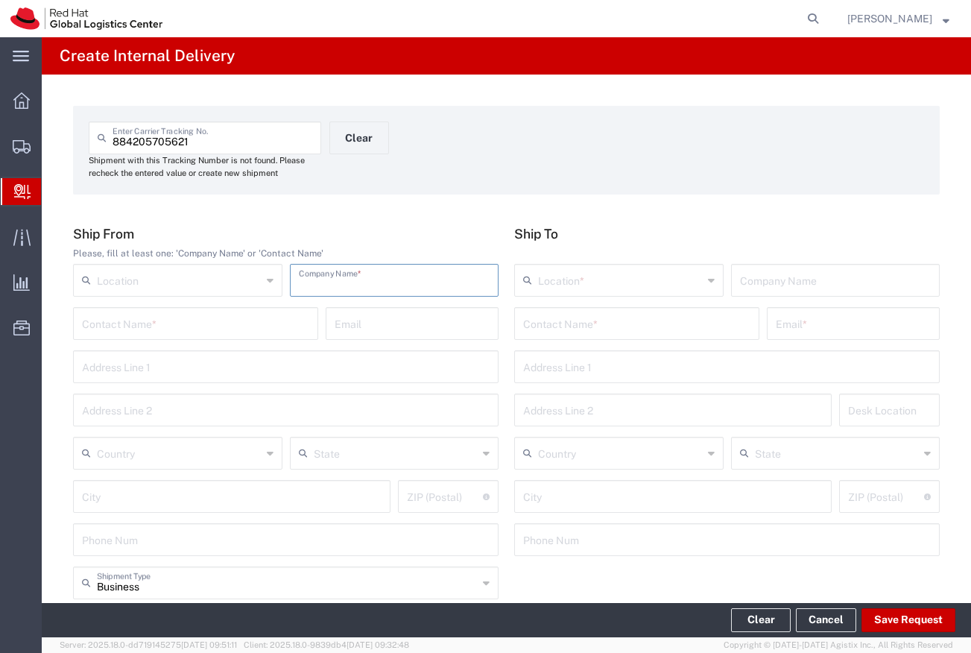
click at [417, 271] on input "text" at bounding box center [395, 279] width 192 height 26
type input "Home Depot - Aosomllo"
click at [563, 335] on div "Contact Name *" at bounding box center [636, 323] width 245 height 33
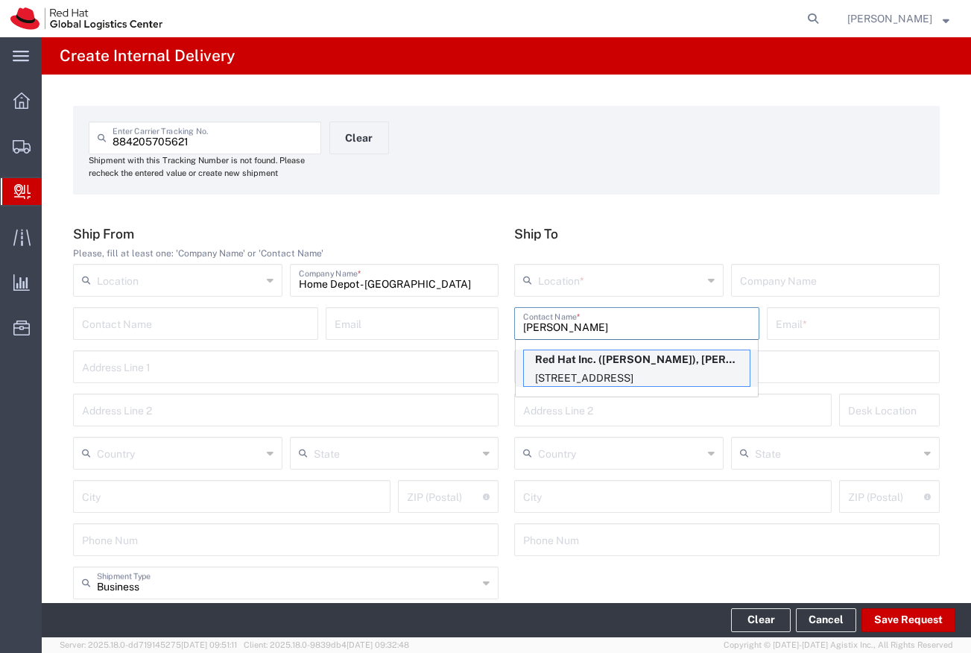
type input "Kelley"
click at [588, 359] on p "Red Hat Inc. (kelley Glynn-Paulsen), kglynnpa@redhat.com" at bounding box center [637, 359] width 226 height 19
type input "RH - Lowell"
type input "Red Hat Inc."
type input "kelley Glynn-Paulsen"
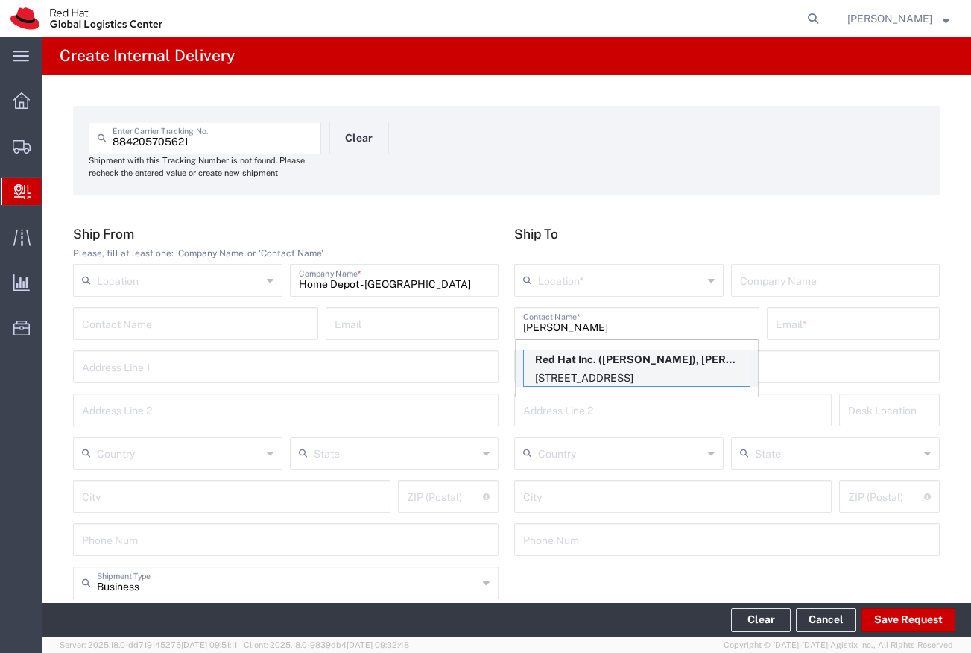
type input "kglynnpa@redhat.com"
type input "900 Chelmsford St"
type input "FLEX"
type input "United States"
type input "LOWELL"
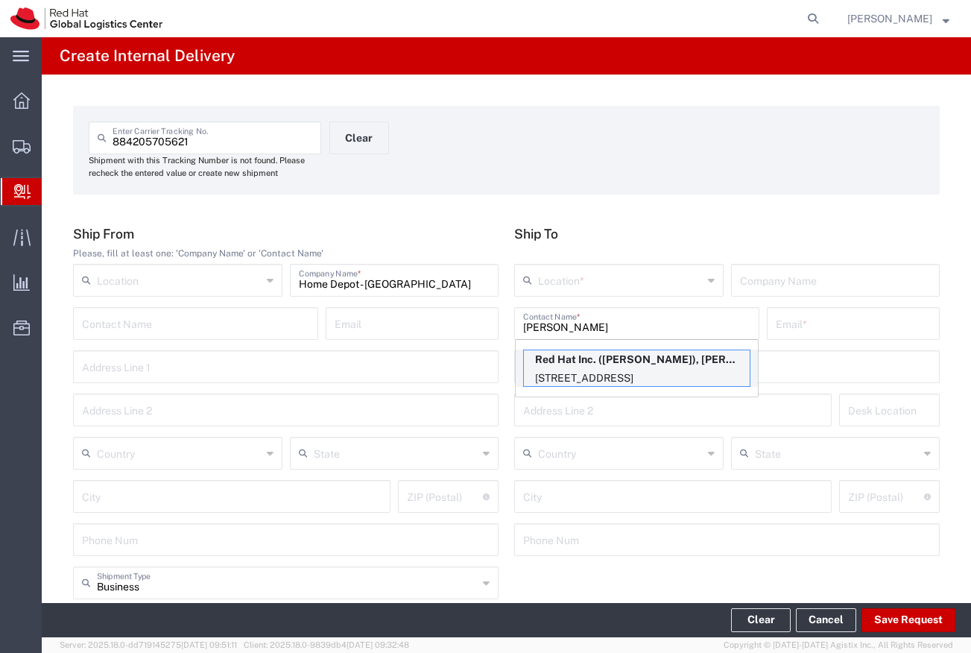
type input "01851"
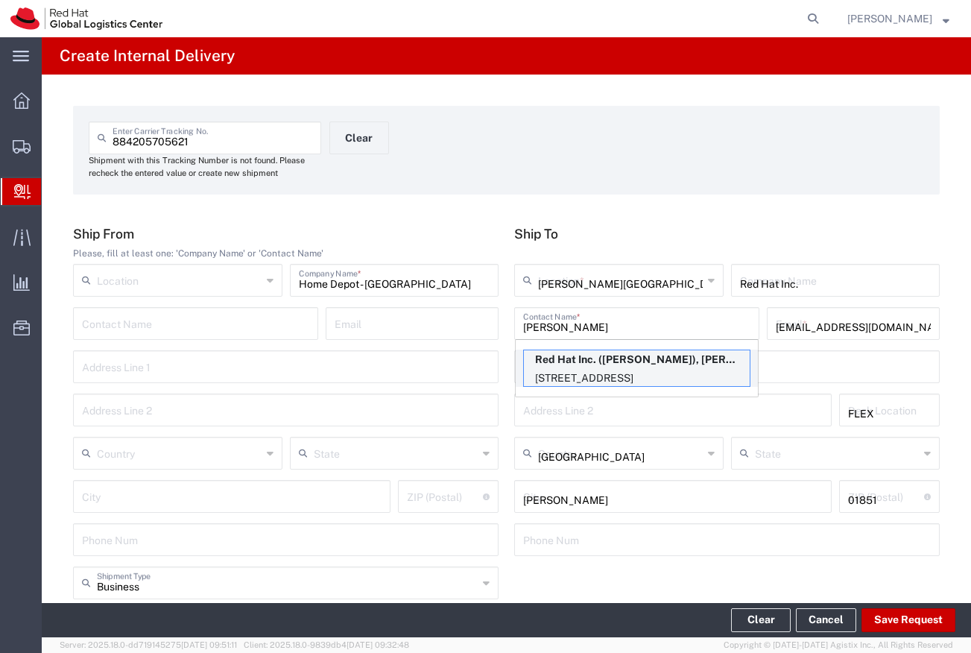
type input "Massachusetts"
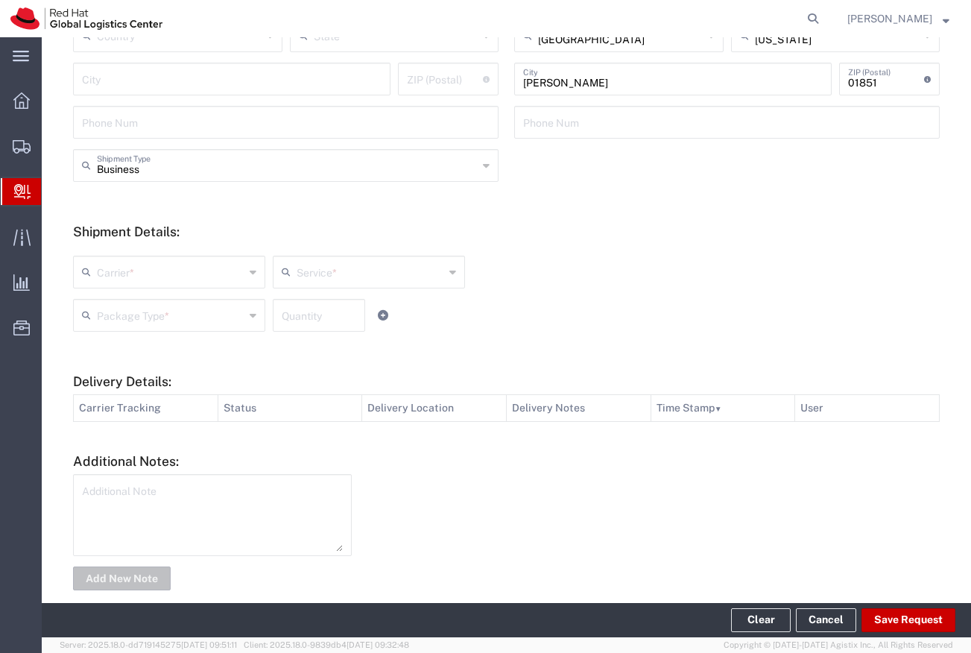
scroll to position [422, 0]
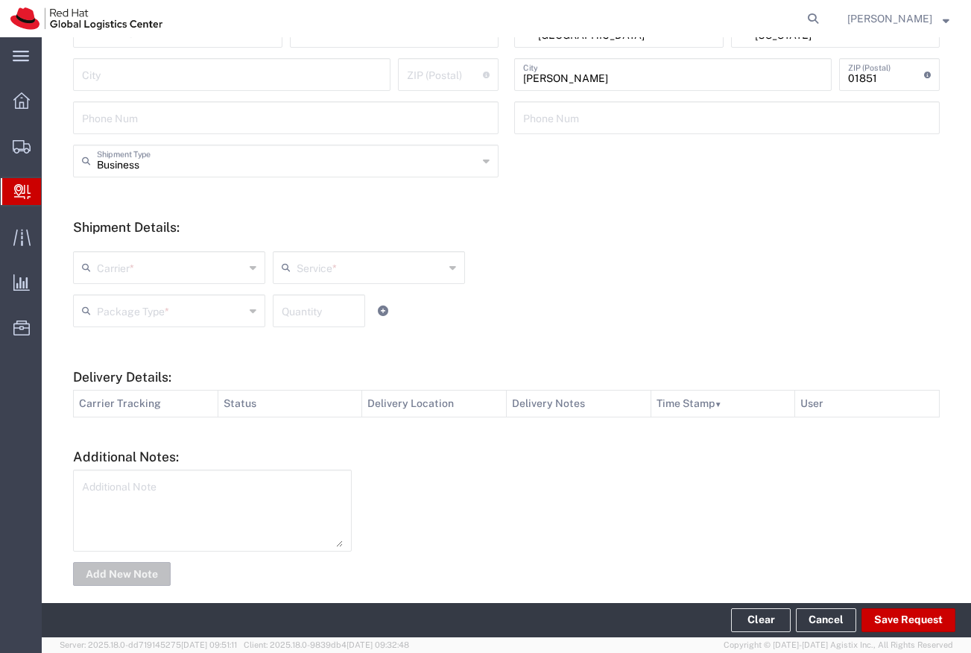
click at [238, 273] on input "text" at bounding box center [171, 266] width 148 height 26
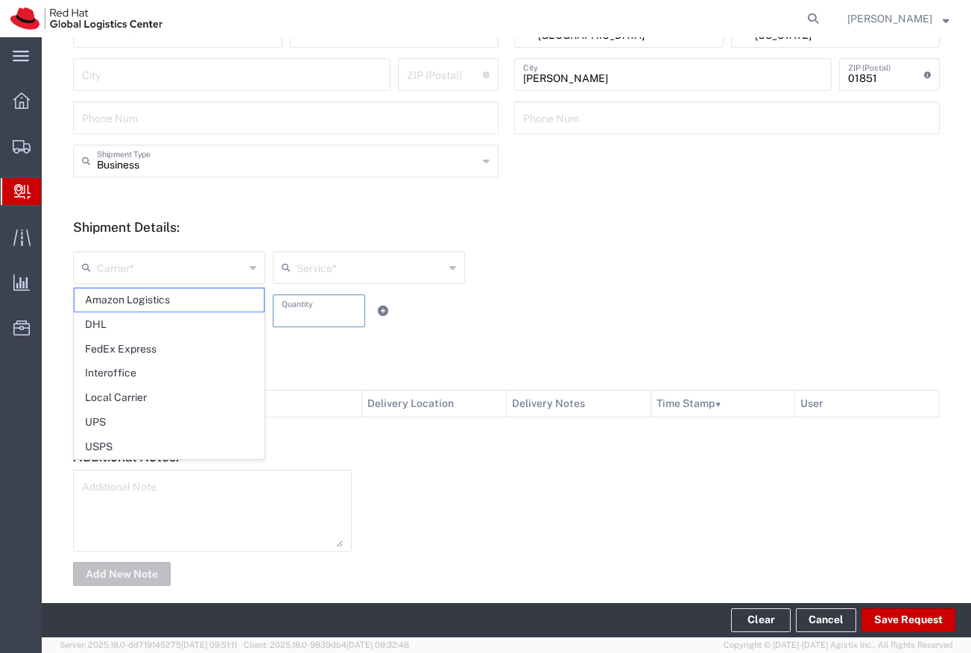
click at [307, 317] on input "number" at bounding box center [319, 310] width 75 height 26
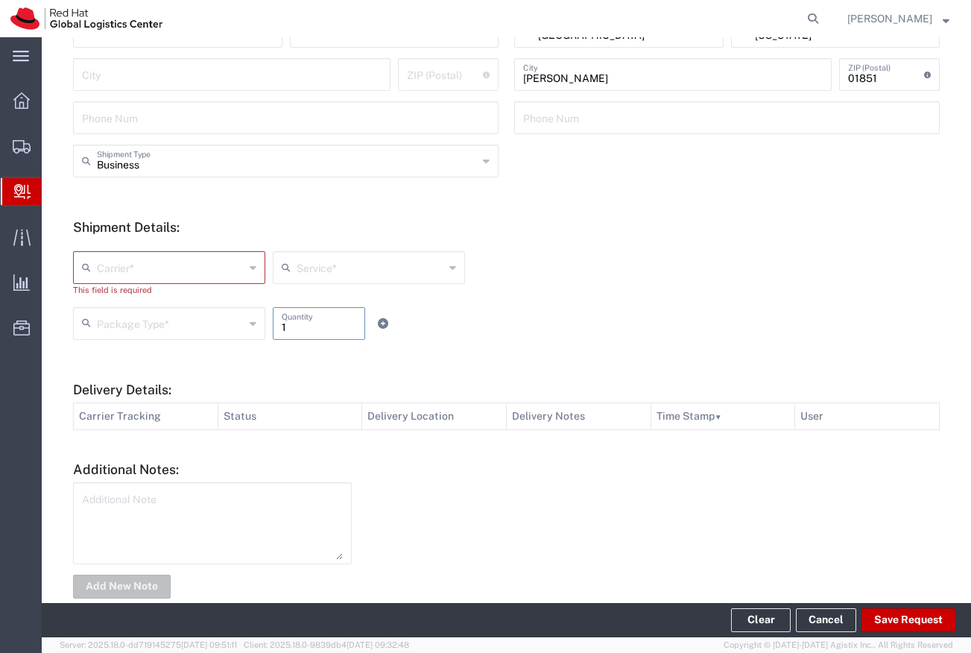
type input "1"
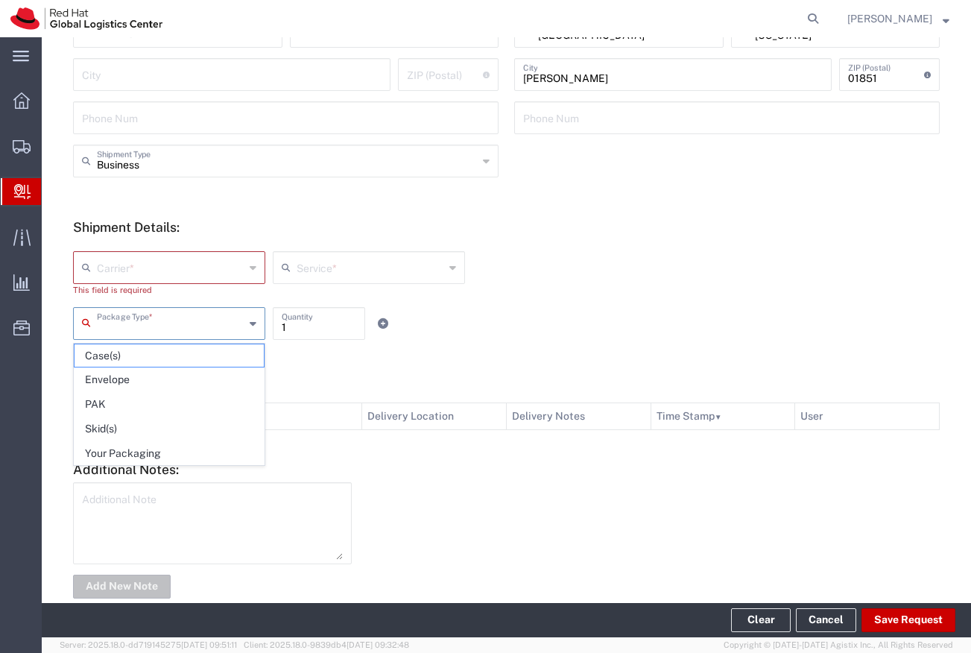
click at [234, 319] on input "text" at bounding box center [171, 322] width 148 height 26
click at [173, 449] on span "Your Packaging" at bounding box center [169, 453] width 189 height 23
type input "Your Packaging"
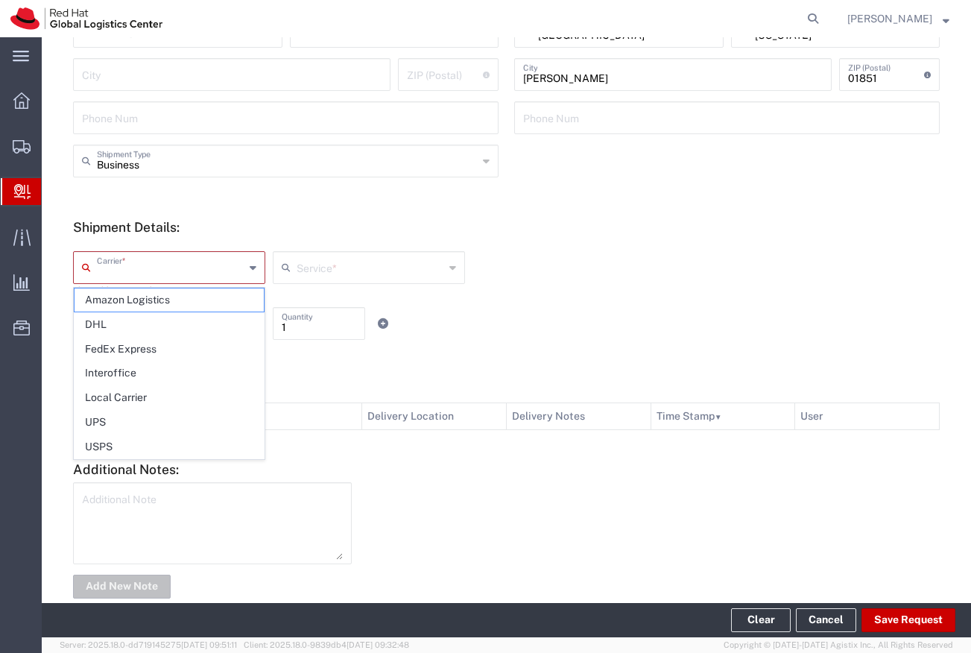
click at [203, 268] on input "text" at bounding box center [171, 266] width 148 height 26
click at [142, 357] on span "FedEx Express" at bounding box center [169, 349] width 189 height 23
type input "FedEx Express"
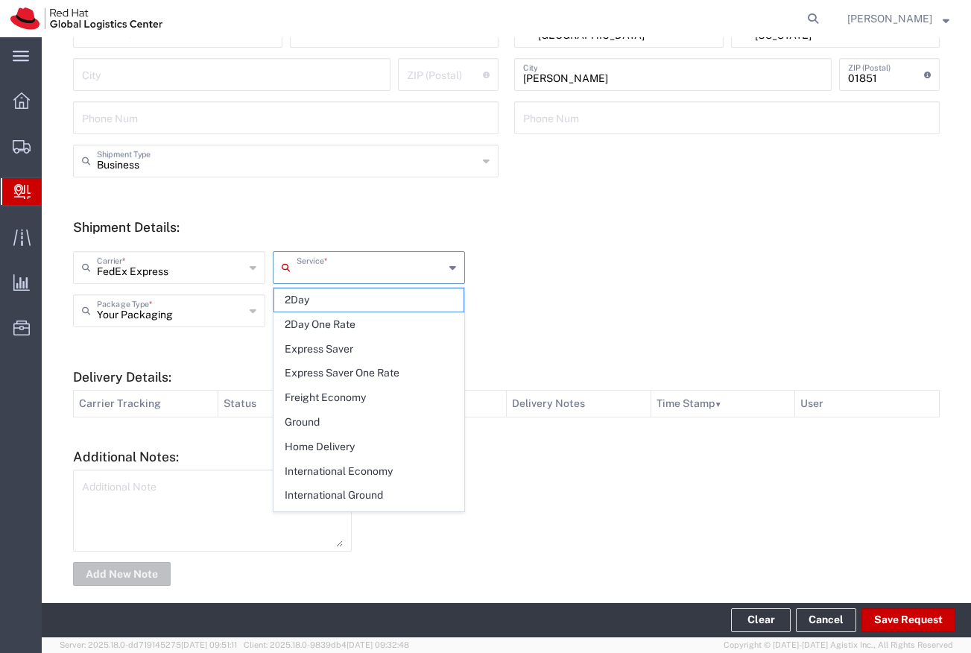
click at [345, 273] on input "text" at bounding box center [371, 266] width 148 height 26
click at [308, 422] on span "Ground" at bounding box center [368, 422] width 189 height 23
type input "Ground"
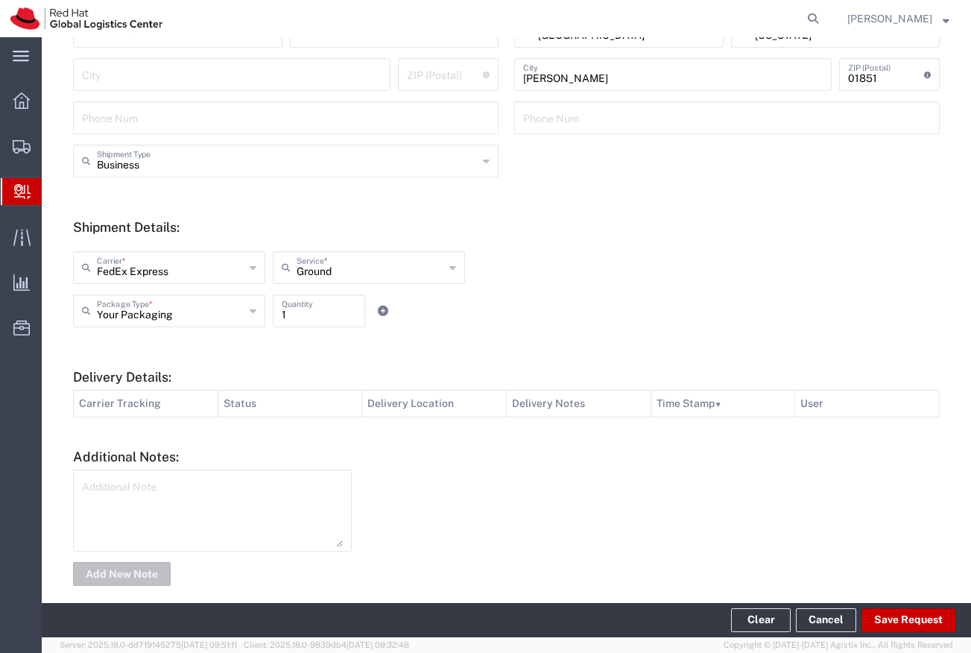
scroll to position [0, 0]
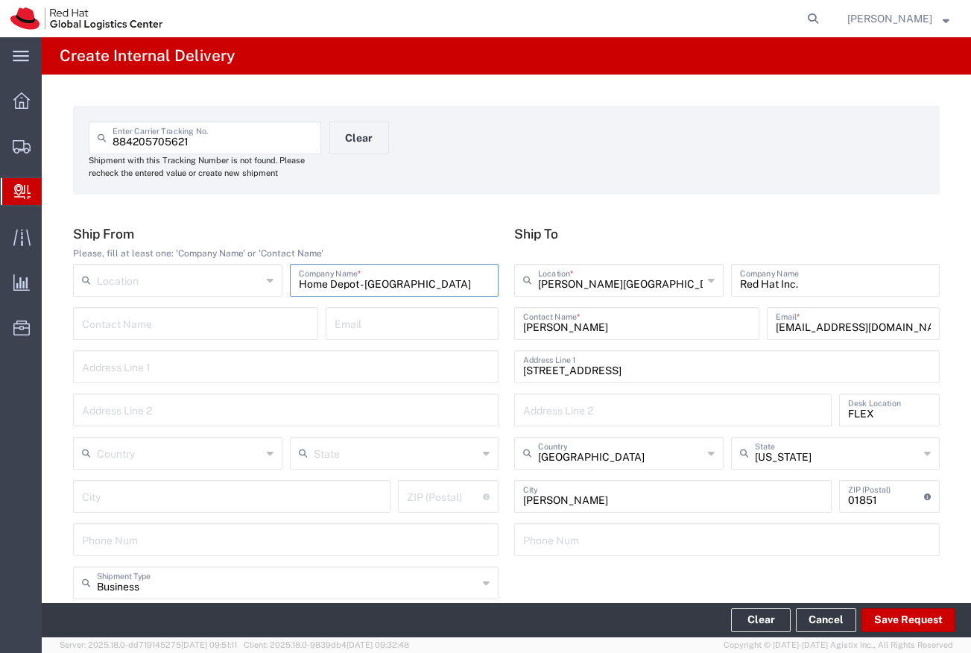
click at [397, 285] on input "Home Depot - Aosomllo" at bounding box center [395, 279] width 192 height 26
type input "Home Depot - Aosomllo"
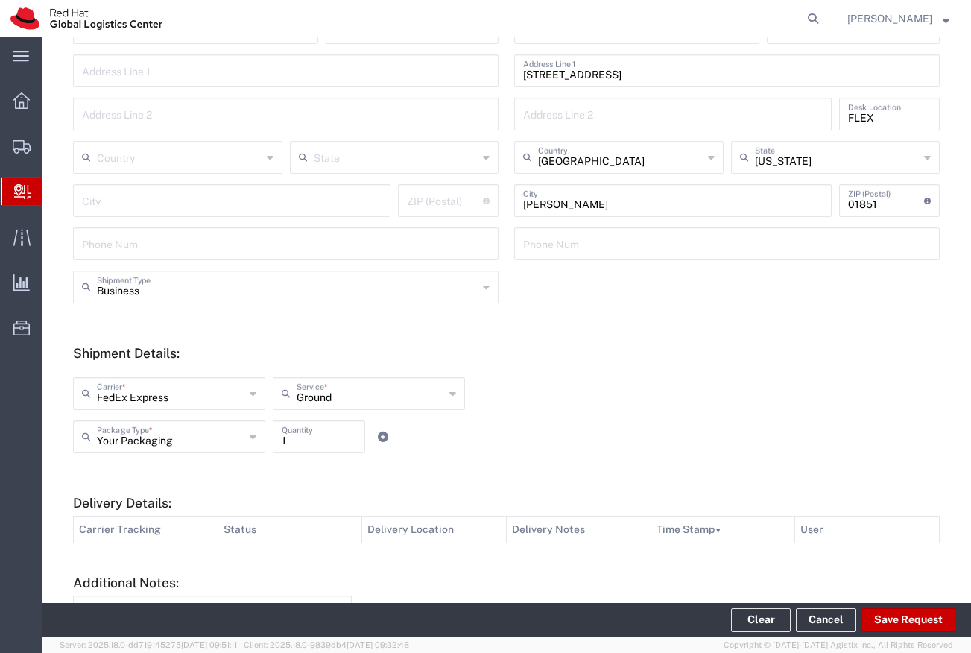
scroll to position [439, 0]
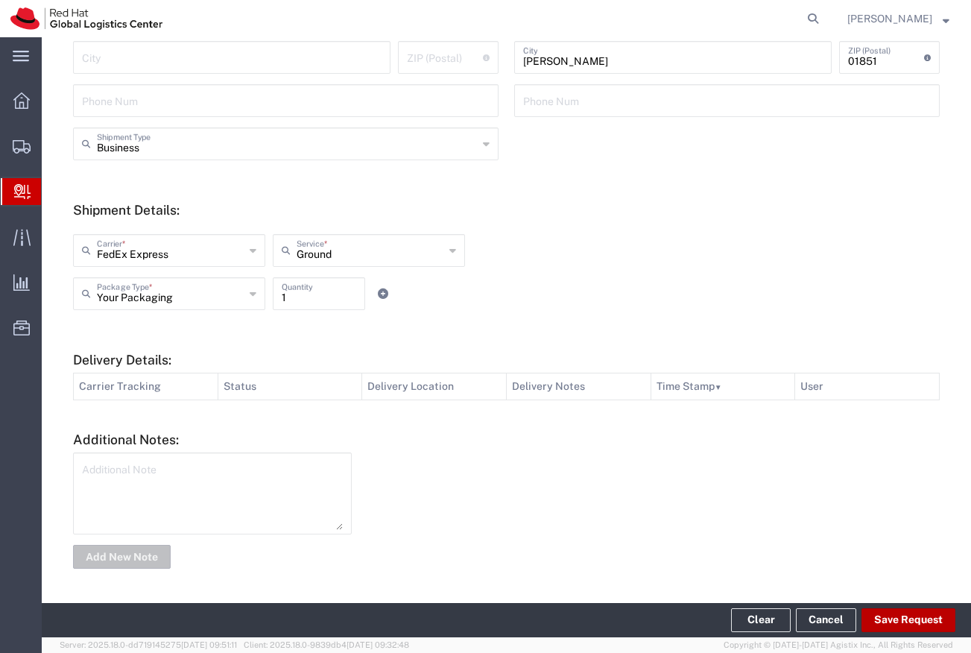
click at [886, 618] on button "Save Request" at bounding box center [909, 620] width 94 height 24
type input "United States"
type input "ELLENWOOD"
type input "30294"
type input "Georgia"
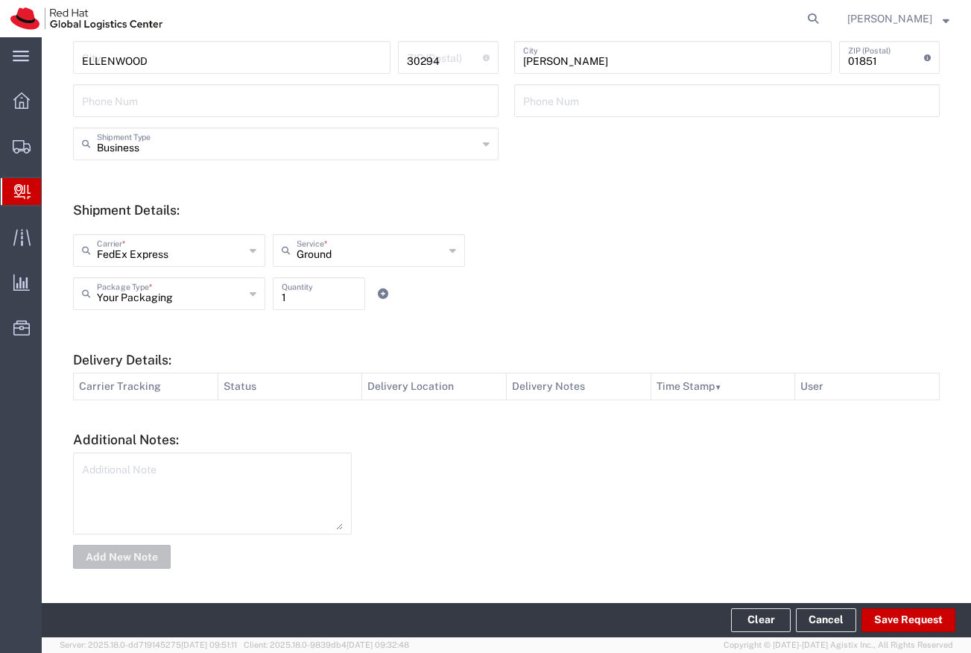
scroll to position [414, 0]
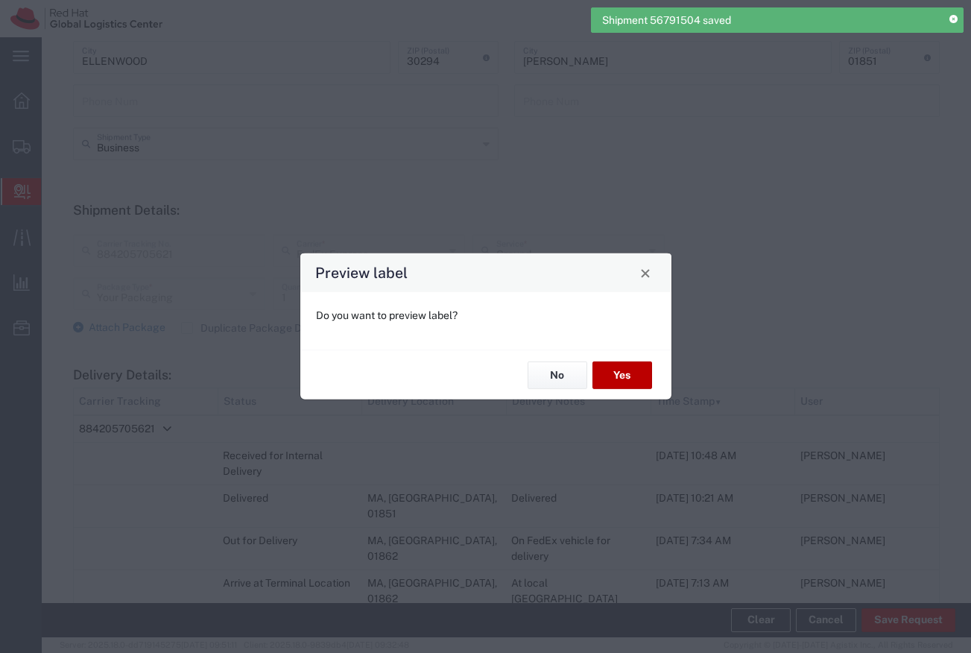
click at [628, 370] on button "Yes" at bounding box center [623, 375] width 60 height 28
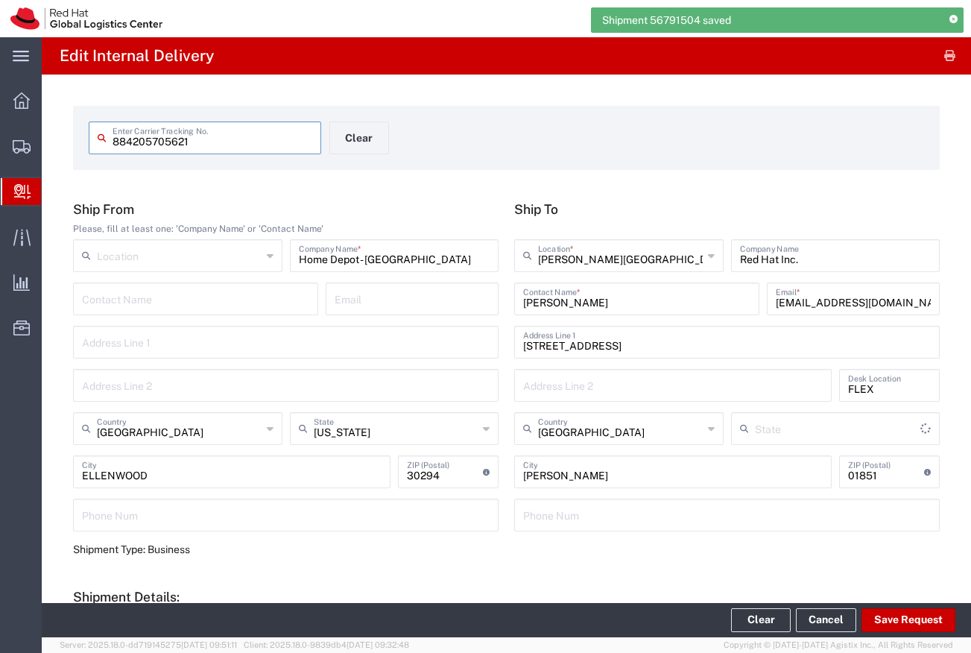
type input "Ground"
type input "Massachusetts"
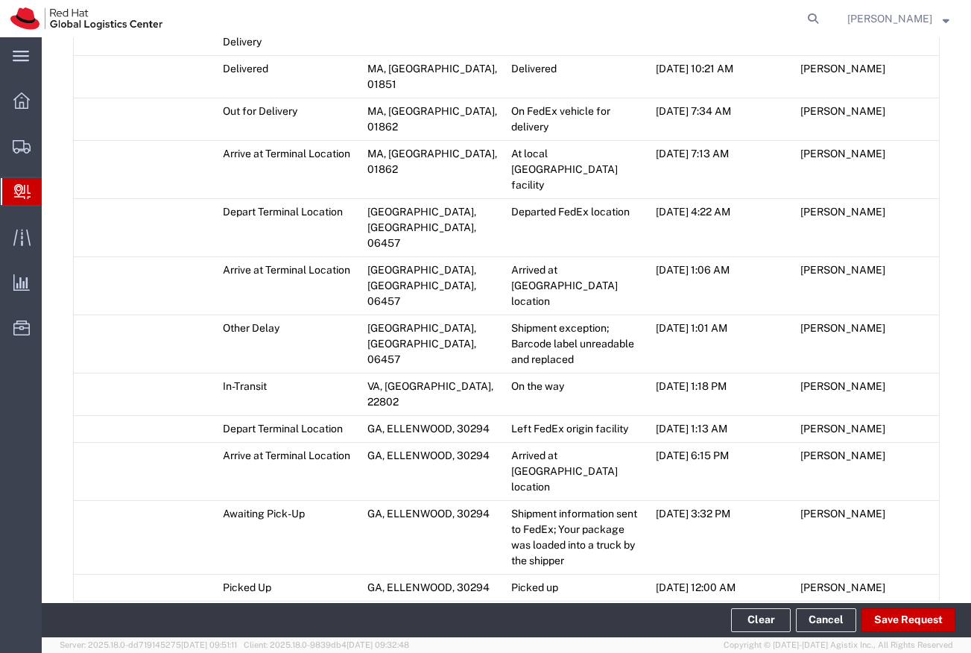
scroll to position [790, 0]
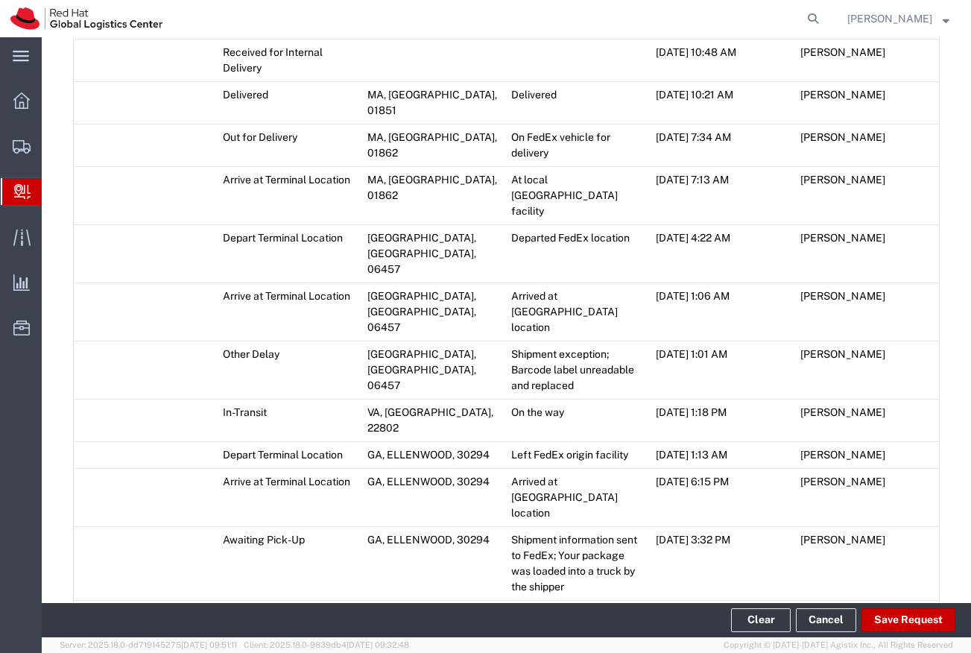
click at [134, 639] on span "Add Transit Event" at bounding box center [131, 645] width 84 height 12
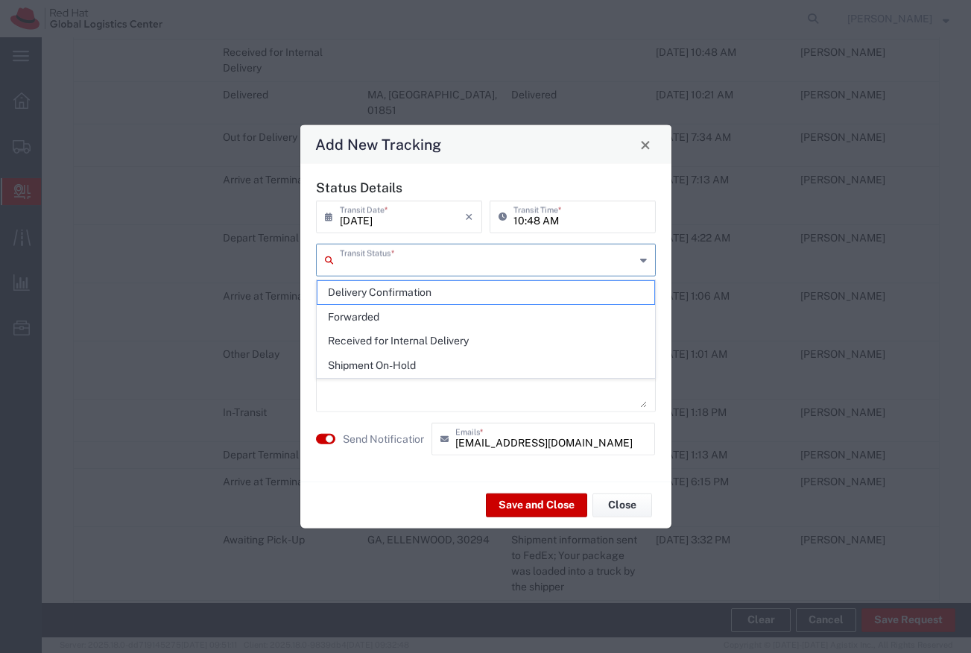
click at [424, 265] on input "text" at bounding box center [487, 259] width 295 height 26
click at [426, 294] on span "Delivery Confirmation" at bounding box center [485, 292] width 337 height 23
type input "Delivery Confirmation"
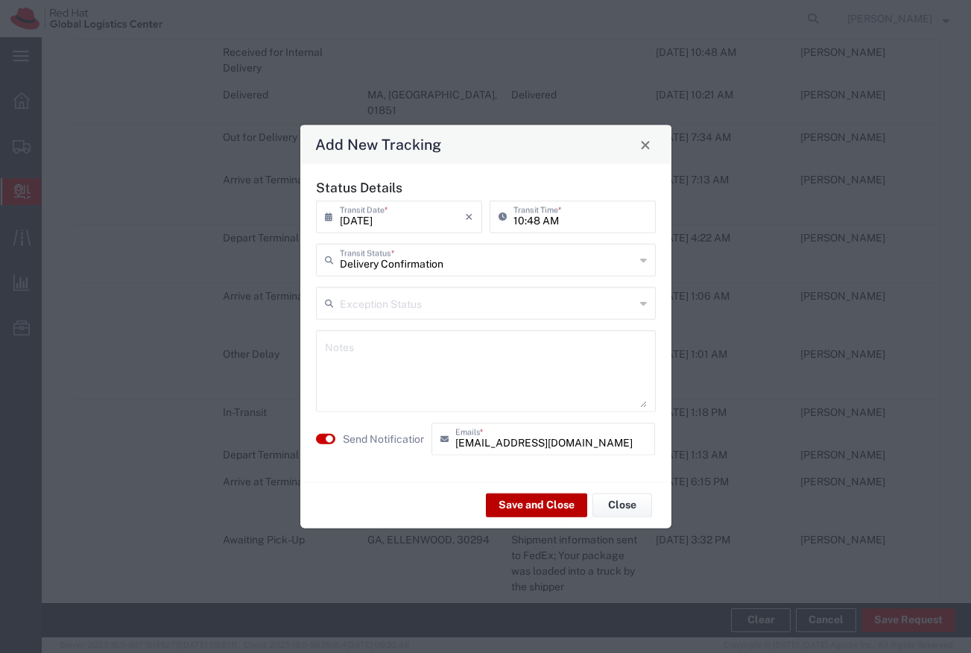
click at [513, 513] on button "Save and Close" at bounding box center [536, 505] width 101 height 24
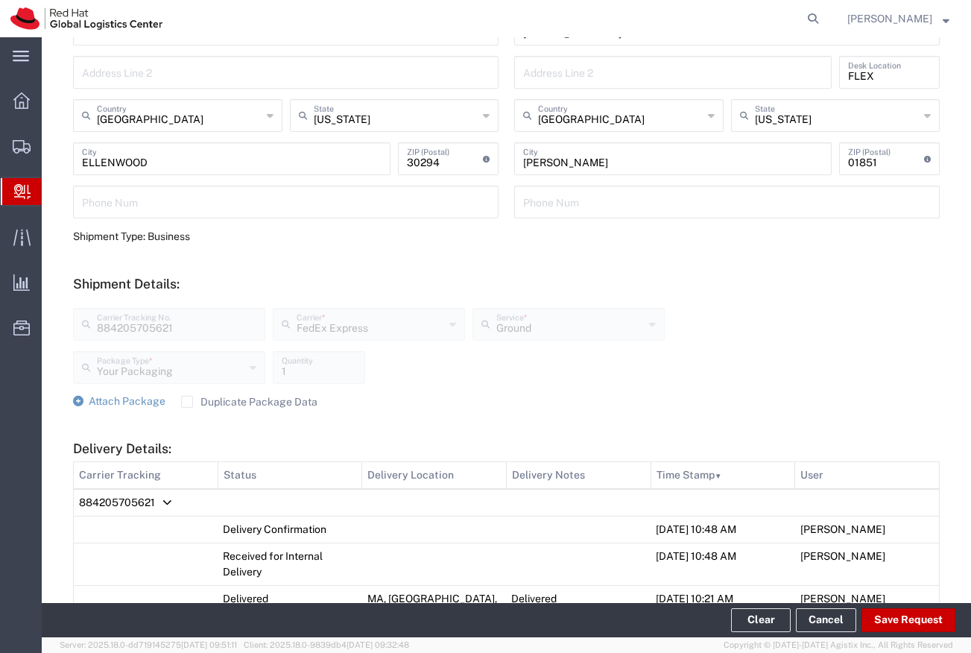
scroll to position [0, 0]
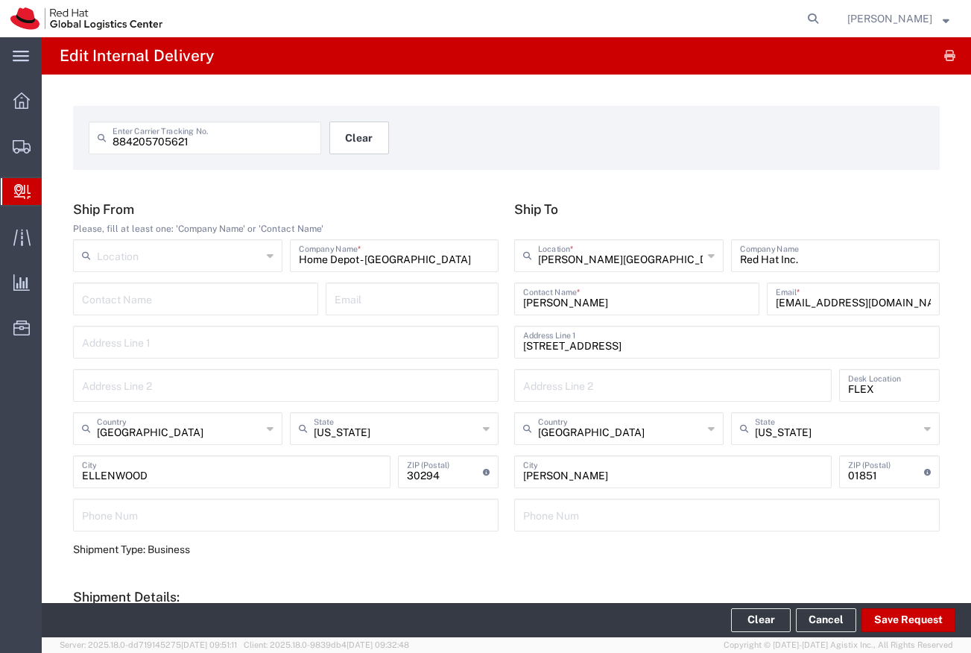
click at [362, 139] on button "Clear" at bounding box center [359, 137] width 60 height 33
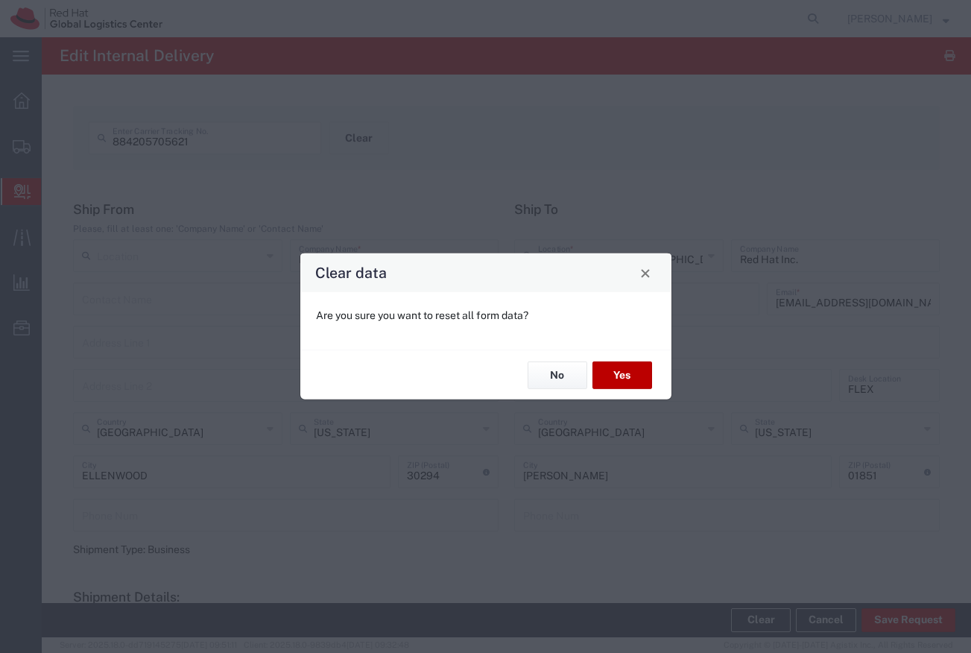
click at [621, 376] on button "Yes" at bounding box center [623, 375] width 60 height 28
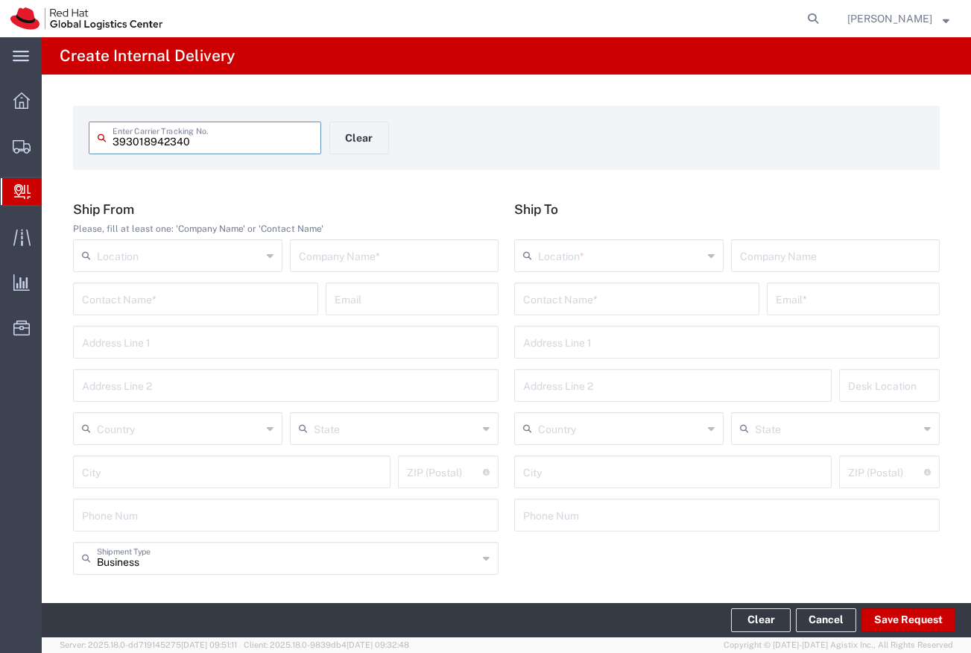
type input "393018942340"
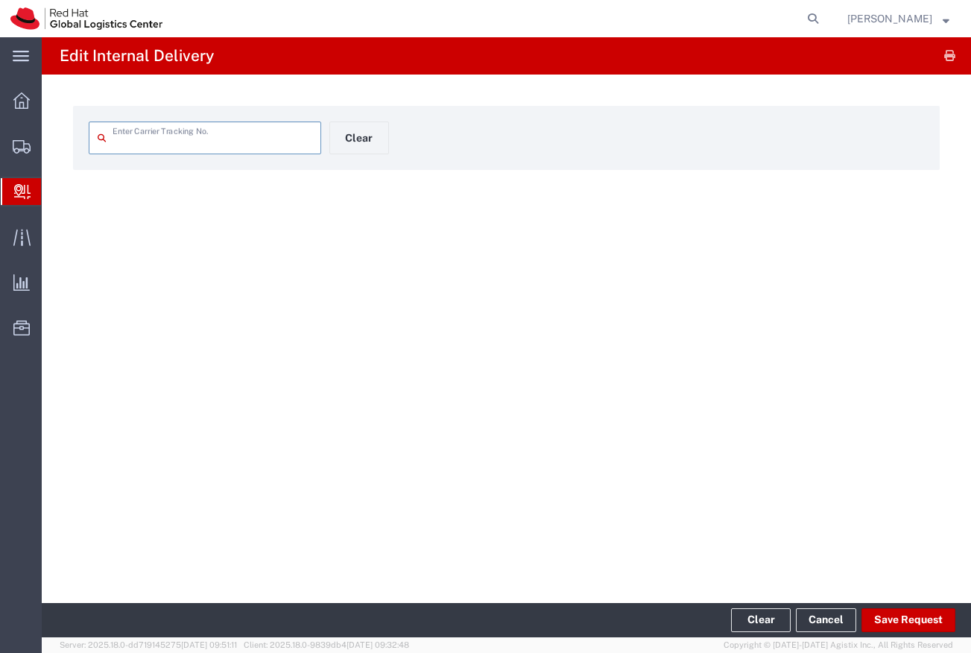
type input "393018942340"
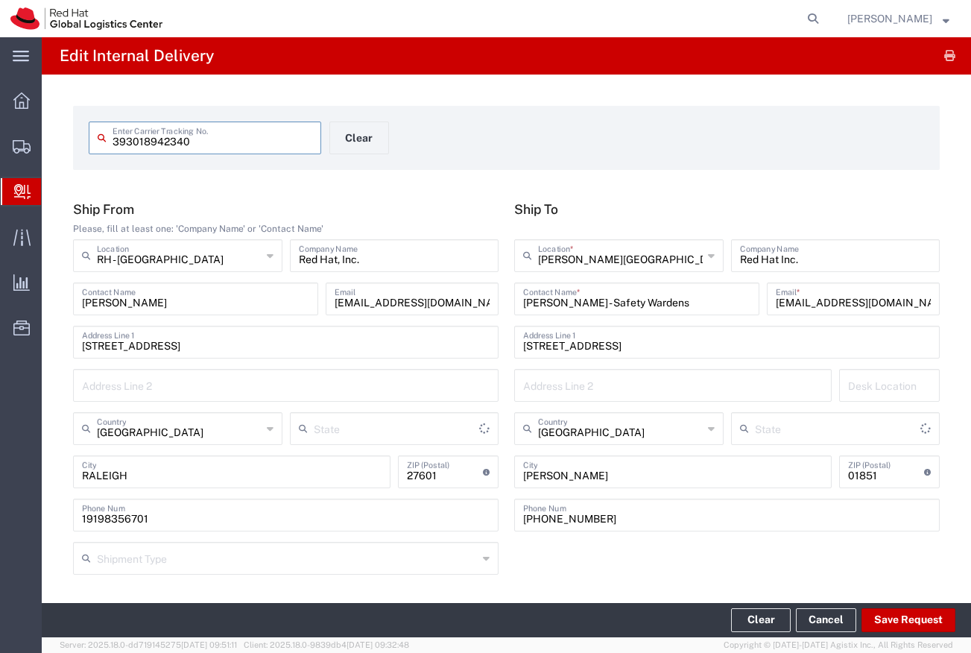
type input "Your Packaging"
type input "North Carolina"
type input "Ground"
type input "Massachusetts"
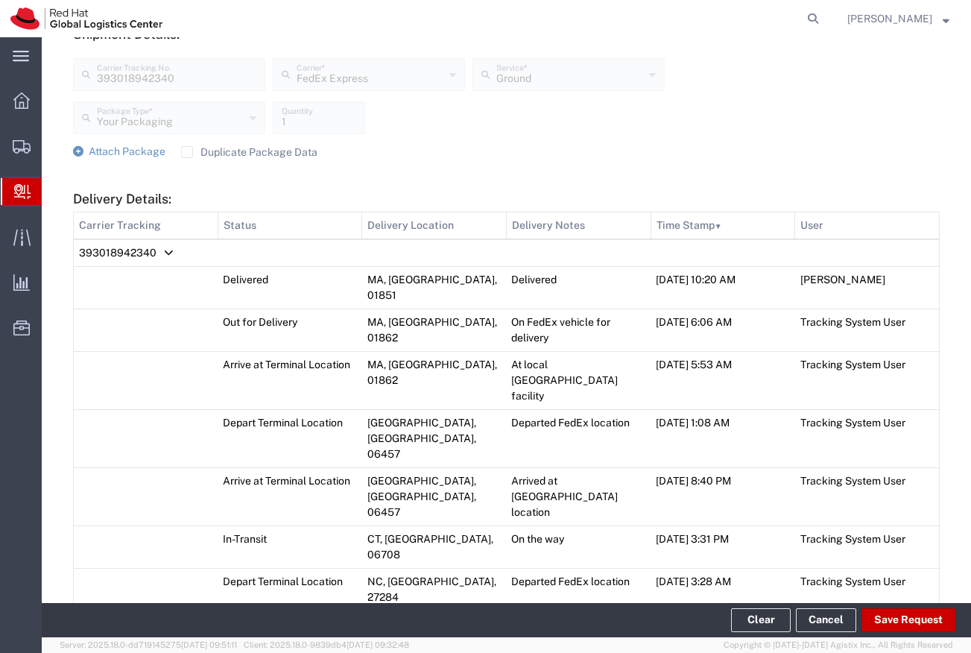
scroll to position [883, 0]
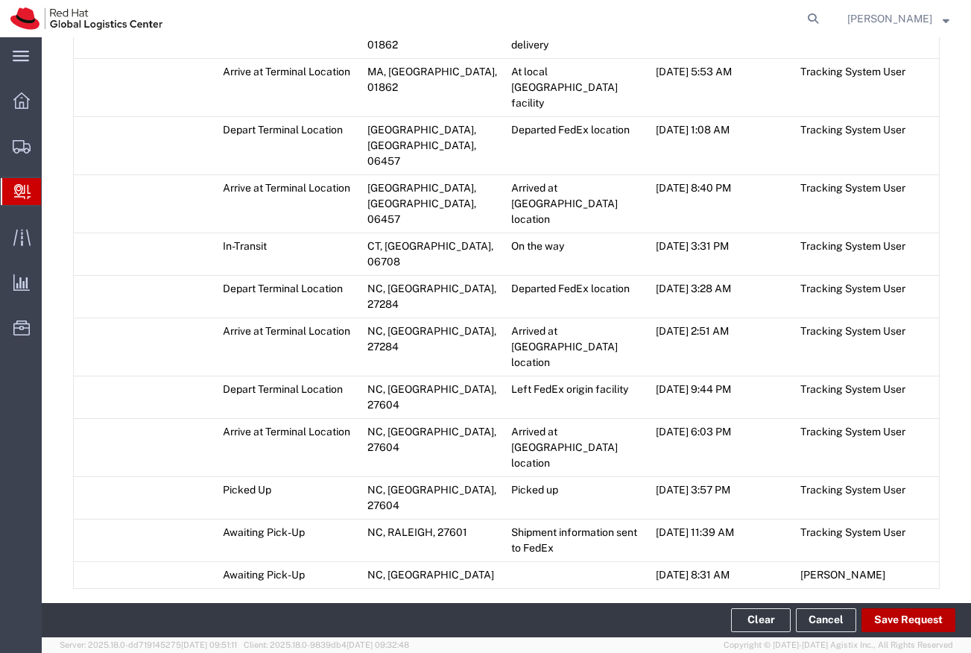
click at [906, 613] on button "Save Request" at bounding box center [909, 620] width 94 height 24
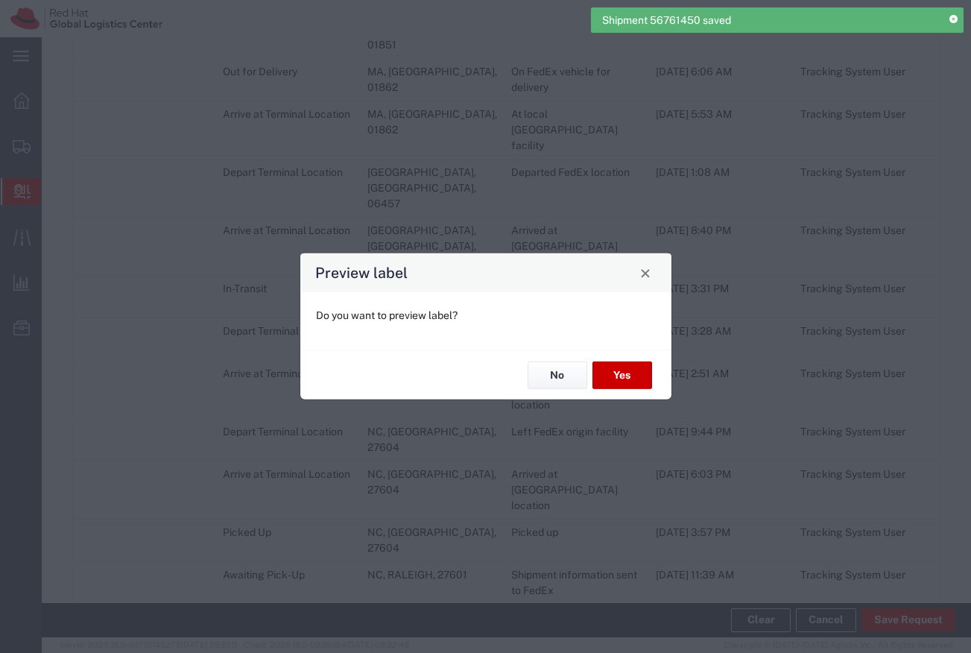
type input "Your Packaging"
type input "Ground"
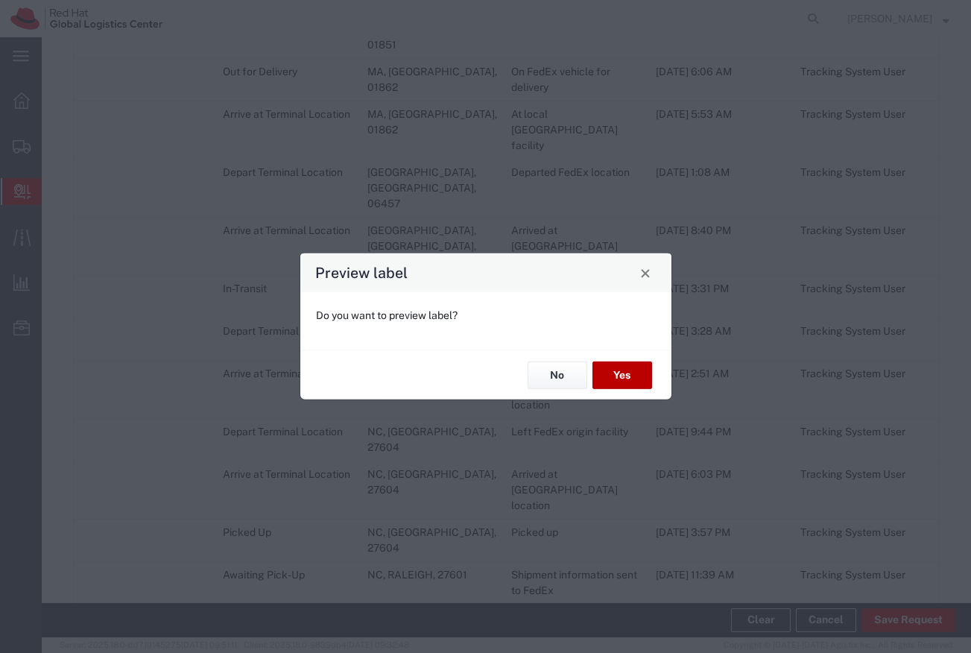
click at [633, 376] on button "Yes" at bounding box center [623, 375] width 60 height 28
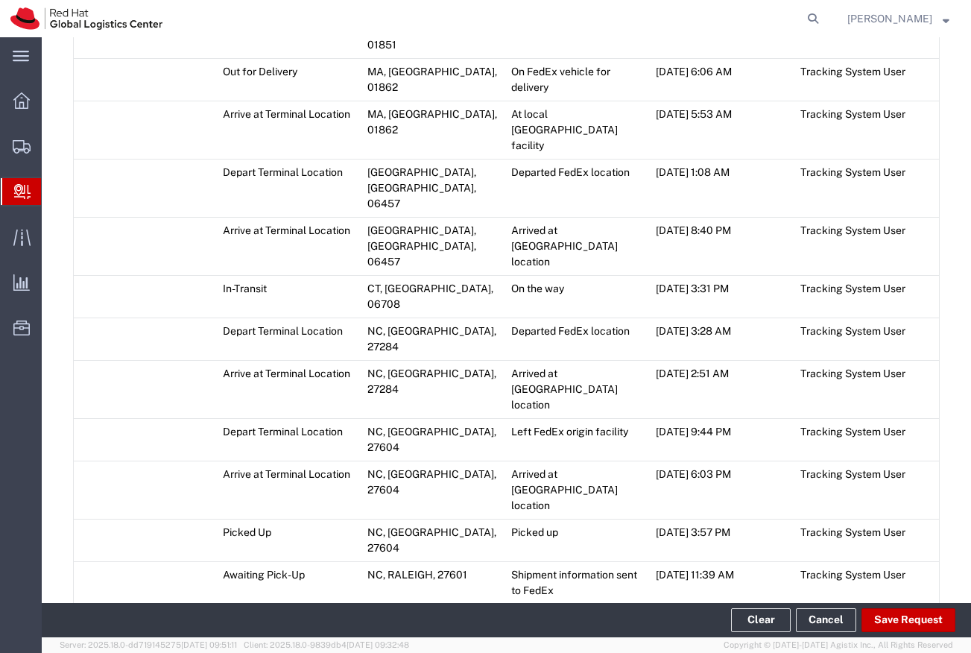
click at [106, 643] on span "Add Transit Event" at bounding box center [131, 649] width 84 height 12
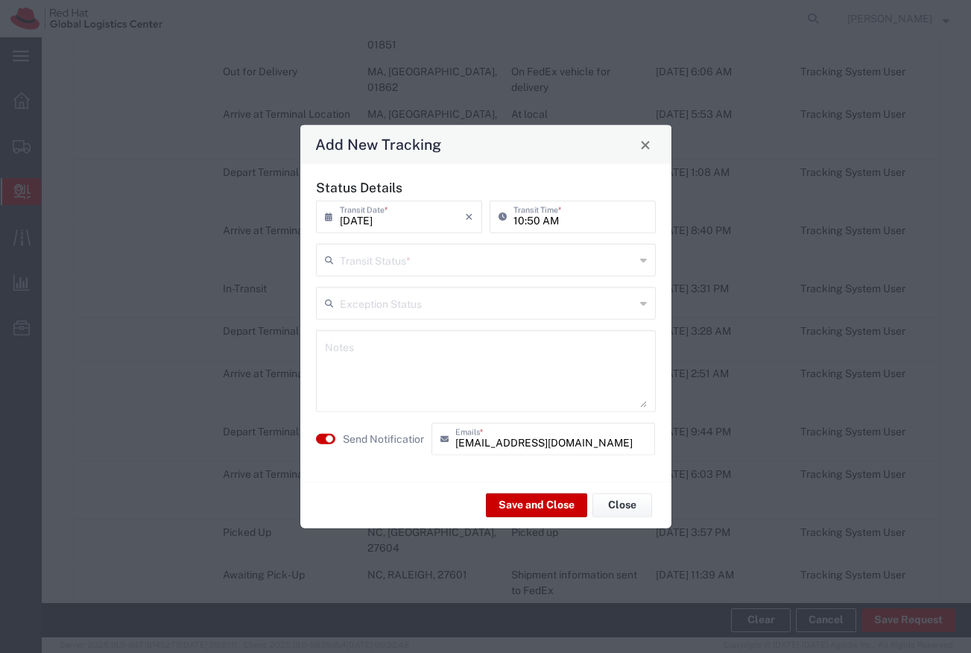
click at [402, 258] on input "text" at bounding box center [487, 259] width 295 height 26
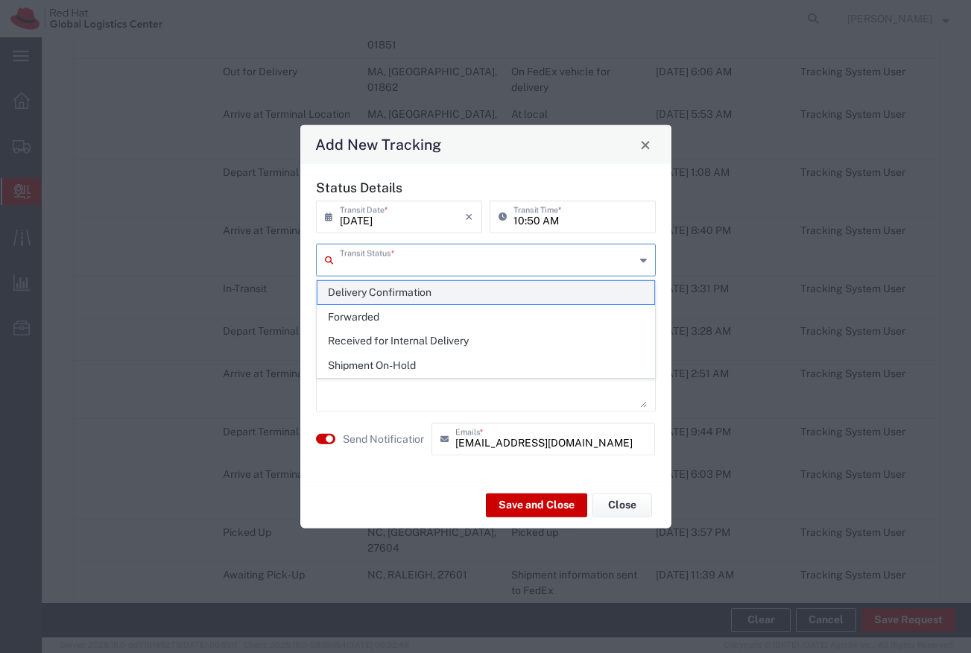
click at [408, 288] on span "Delivery Confirmation" at bounding box center [485, 292] width 337 height 23
type input "Delivery Confirmation"
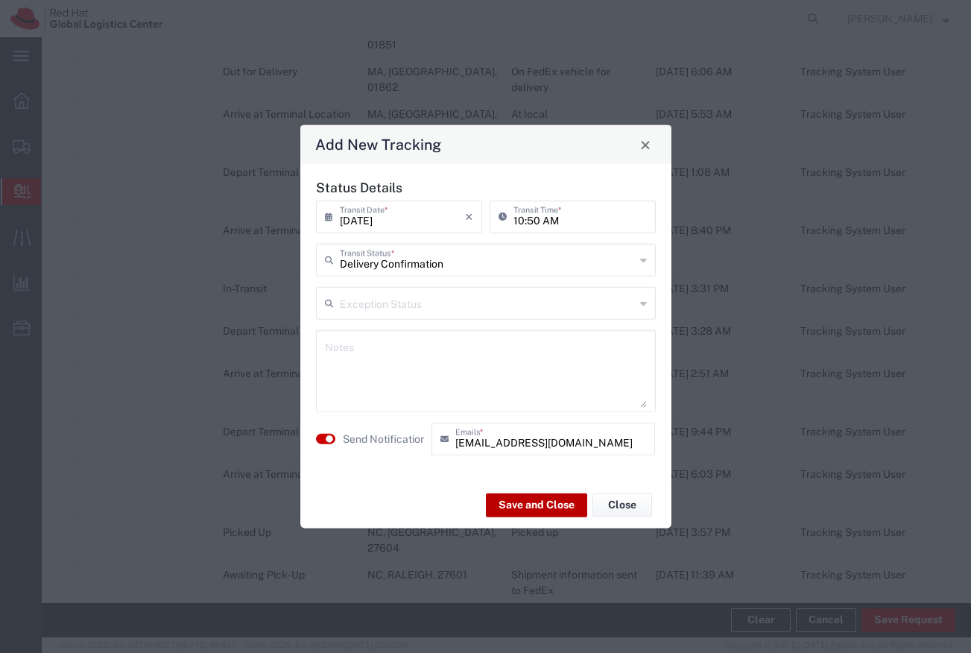
click at [539, 508] on button "Save and Close" at bounding box center [536, 505] width 101 height 24
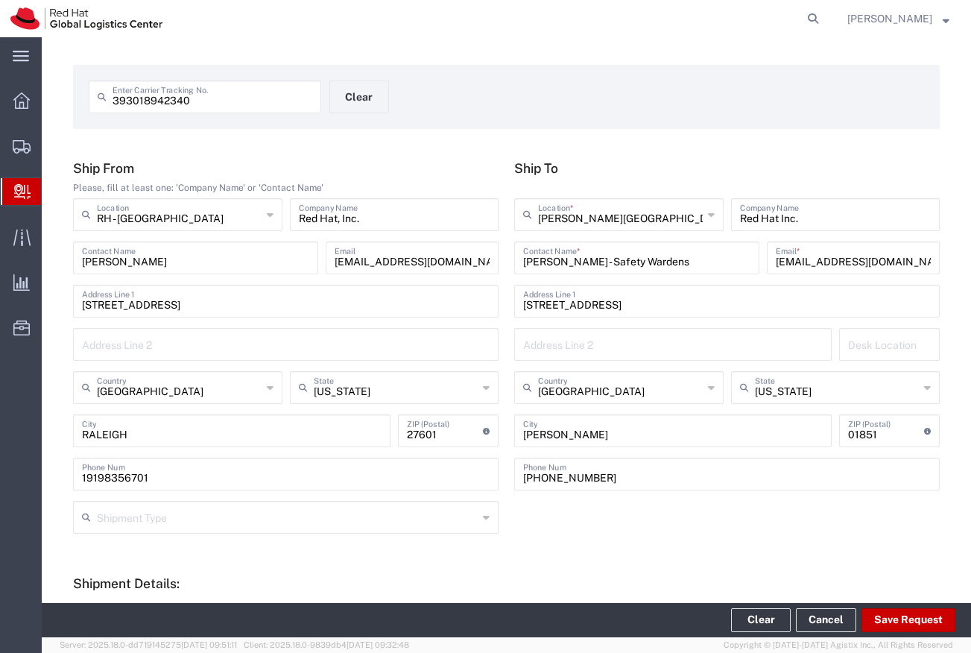
scroll to position [0, 0]
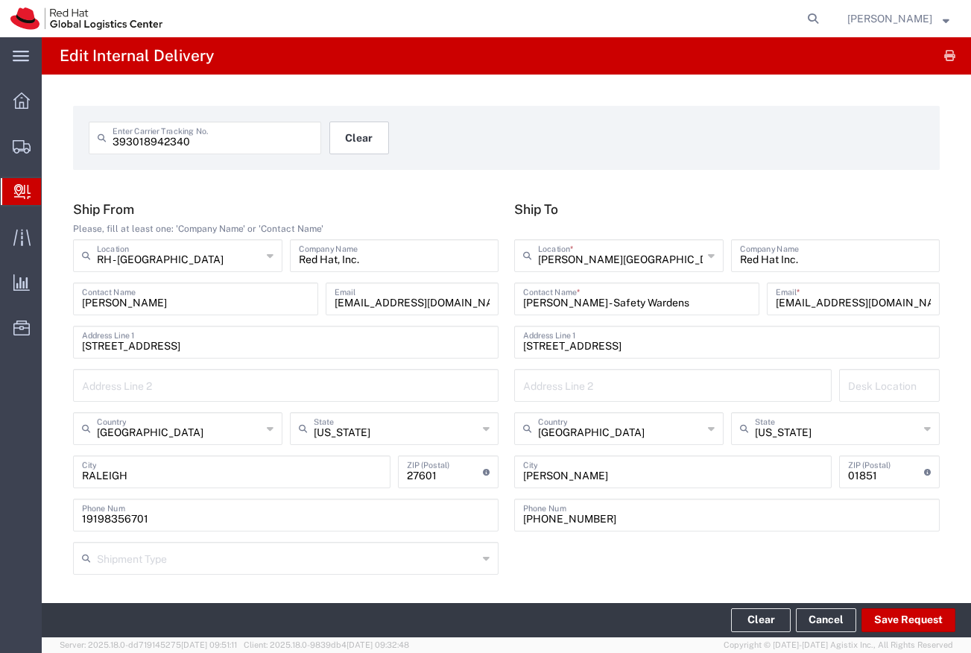
click at [354, 145] on button "Clear" at bounding box center [359, 137] width 60 height 33
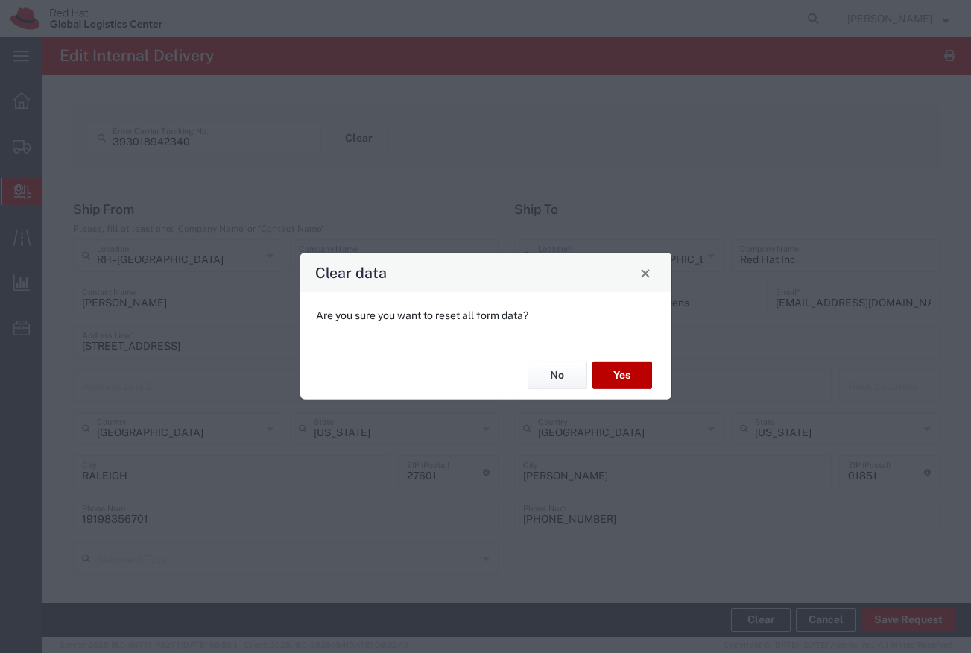
click at [616, 373] on button "Yes" at bounding box center [623, 375] width 60 height 28
